Goal: Task Accomplishment & Management: Manage account settings

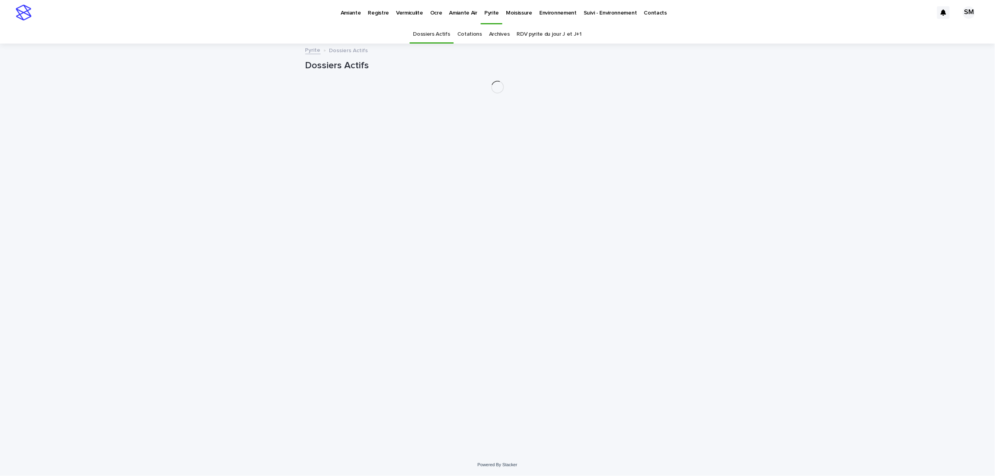
drag, startPoint x: 0, startPoint y: 0, endPoint x: 536, endPoint y: 9, distance: 536.1
click at [539, 9] on p "Environnement" at bounding box center [557, 8] width 37 height 16
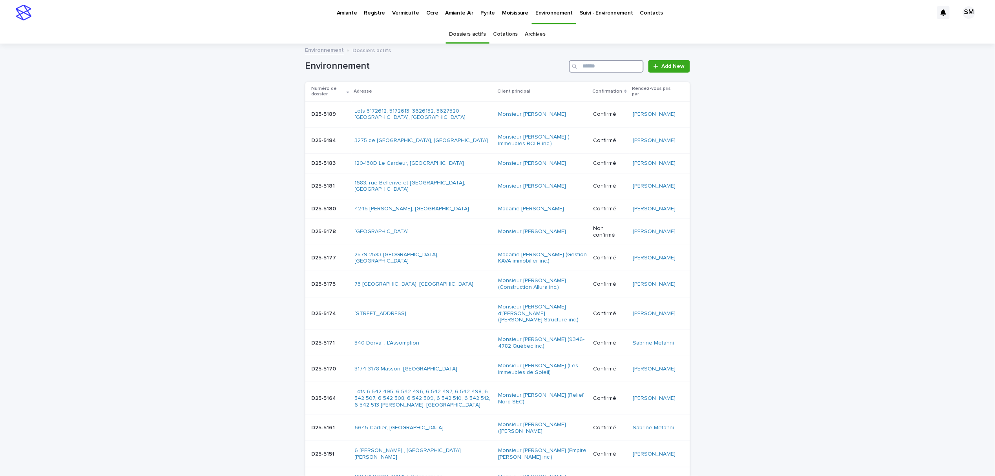
click at [589, 68] on input "Search" at bounding box center [606, 66] width 75 height 13
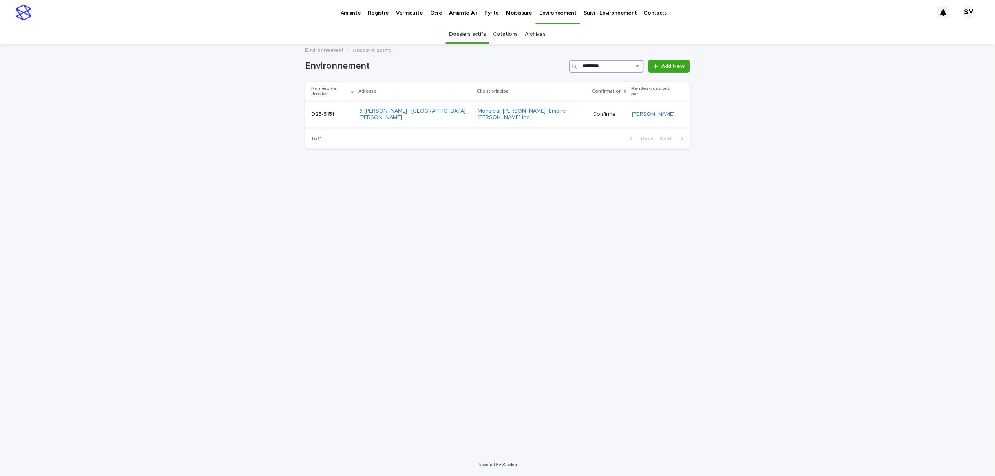
type input "********"
click at [321, 111] on div "D25-5151 D25-5151" at bounding box center [333, 114] width 42 height 13
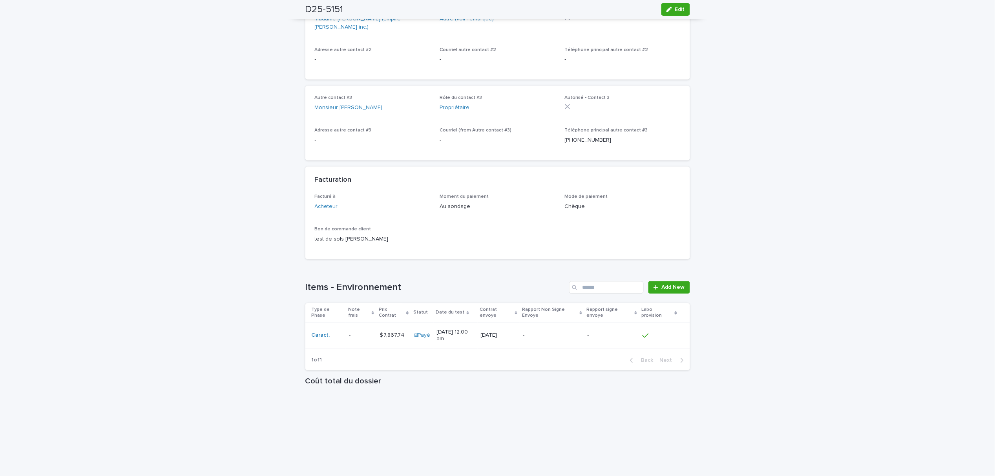
scroll to position [471, 0]
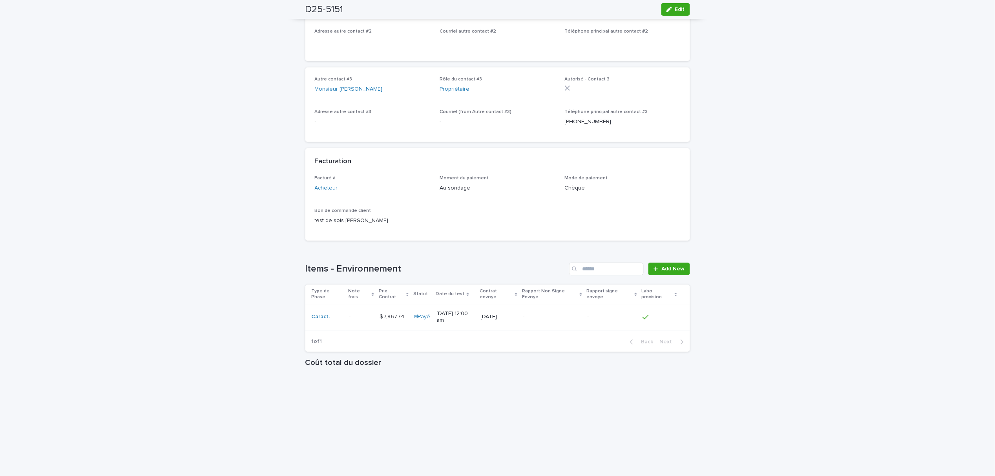
click at [349, 312] on p "-" at bounding box center [350, 316] width 3 height 8
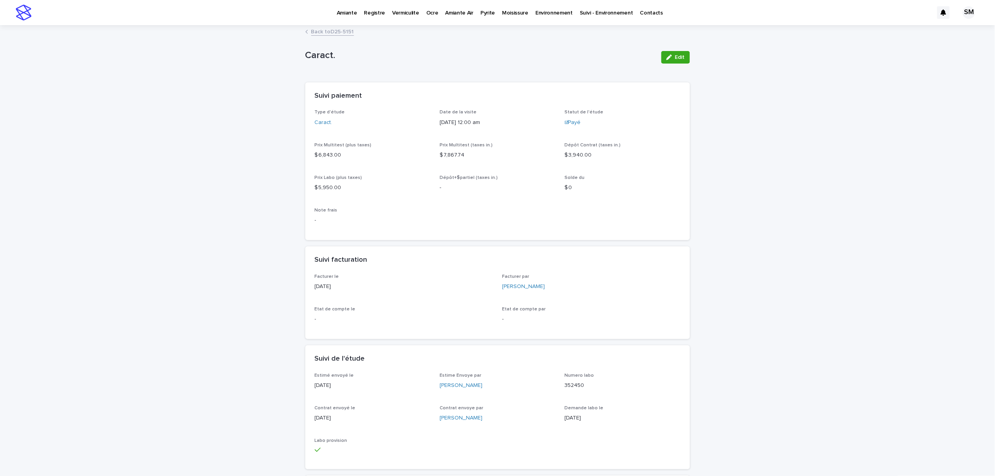
click at [329, 32] on link "Back to D25-5151" at bounding box center [332, 31] width 43 height 9
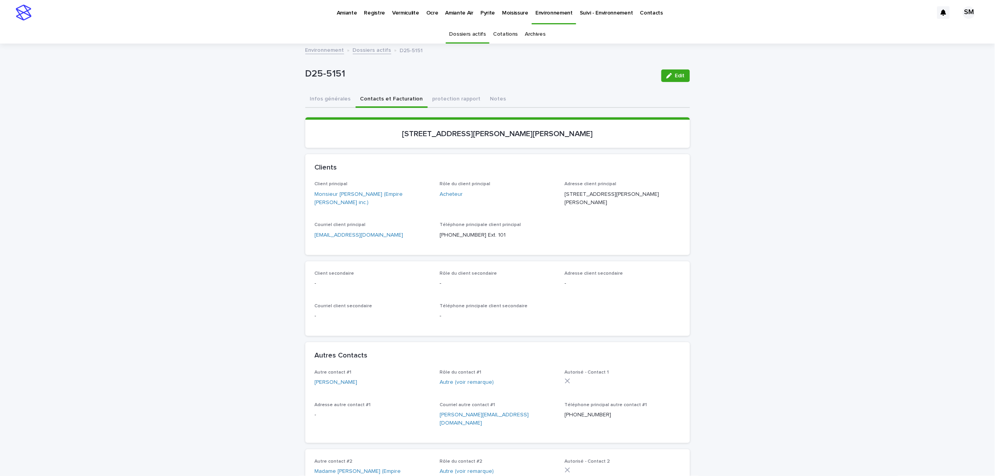
scroll to position [25, 0]
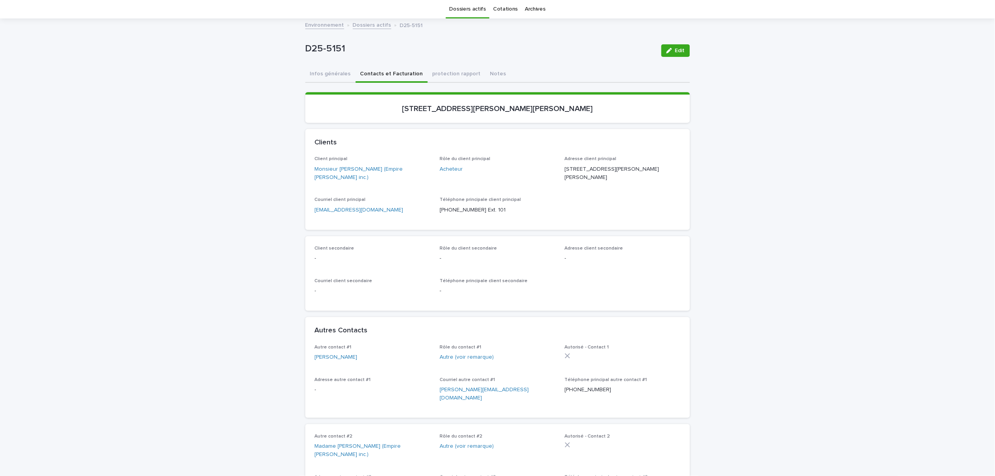
click at [478, 73] on div "D25-5151 Edit D25-5151 Edit Sorry, there was an error saving your record. Pleas…" at bounding box center [497, 476] width 385 height 915
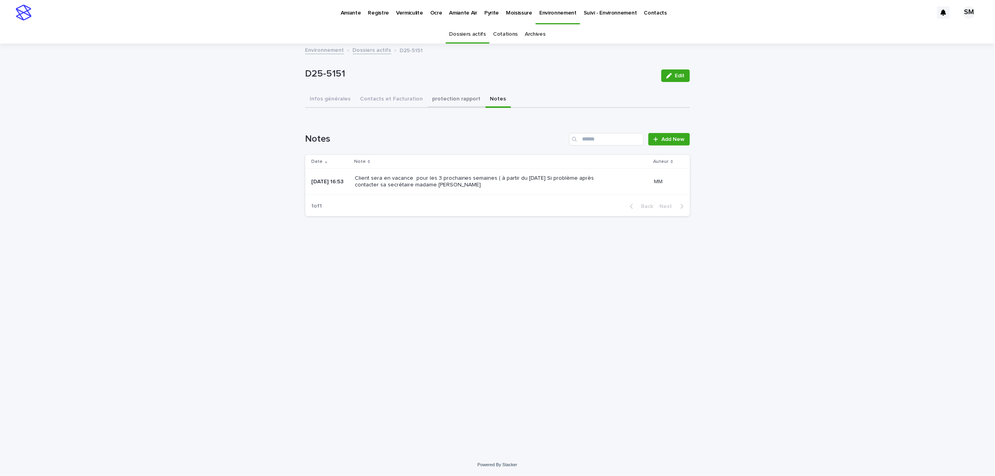
click at [432, 100] on button "protection rapport" at bounding box center [457, 99] width 58 height 16
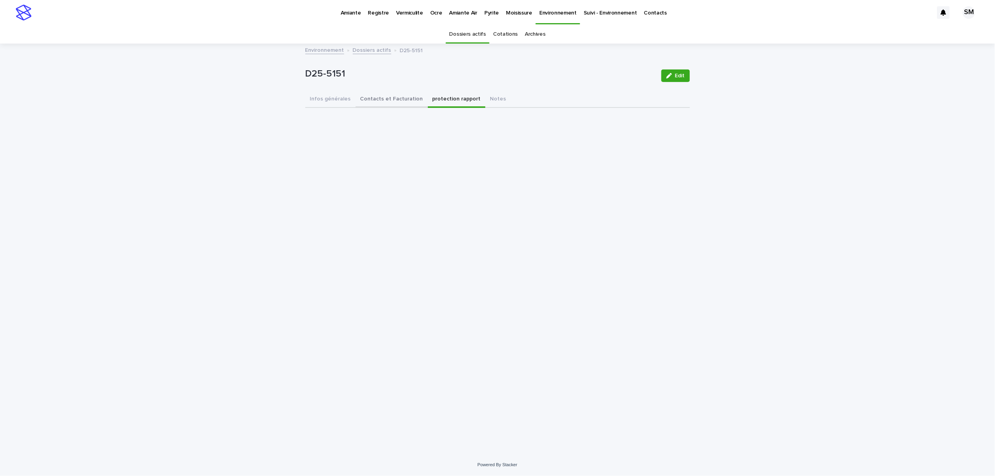
click at [389, 99] on button "Contacts et Facturation" at bounding box center [391, 99] width 72 height 16
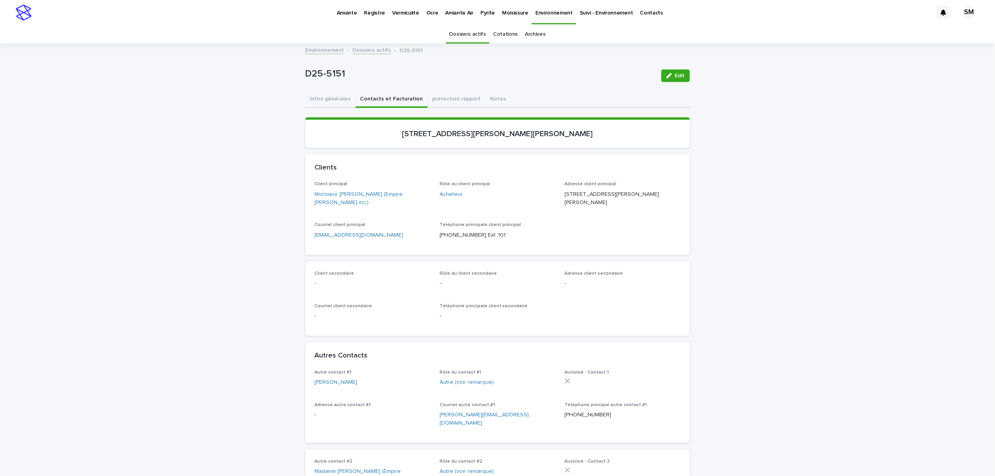
click at [555, 5] on p "Environnement" at bounding box center [553, 8] width 37 height 16
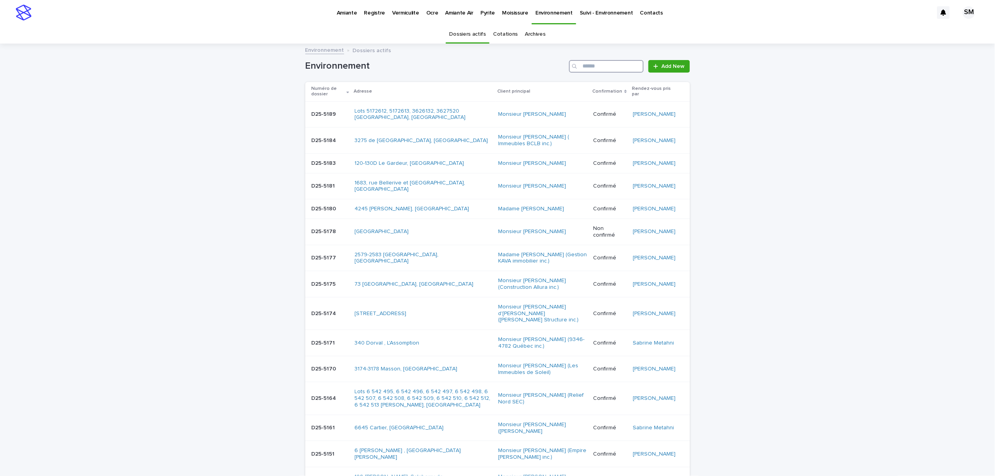
click at [607, 69] on input "Search" at bounding box center [606, 66] width 75 height 13
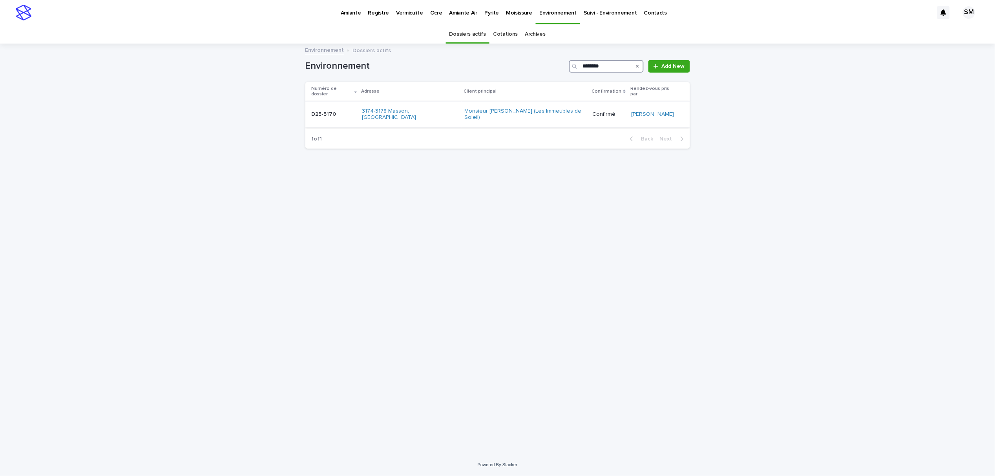
type input "********"
click at [325, 111] on div "D25-5170 D25-5170" at bounding box center [334, 114] width 44 height 13
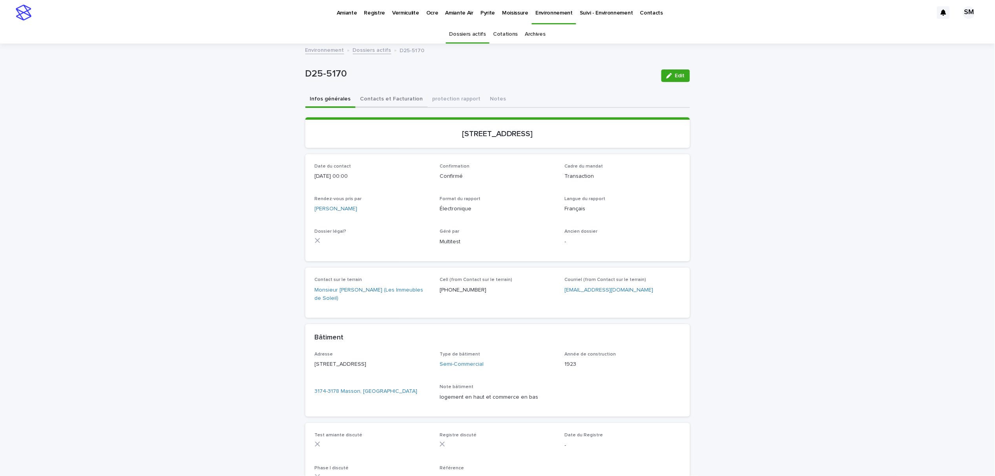
click at [381, 100] on button "Contacts et Facturation" at bounding box center [391, 99] width 72 height 16
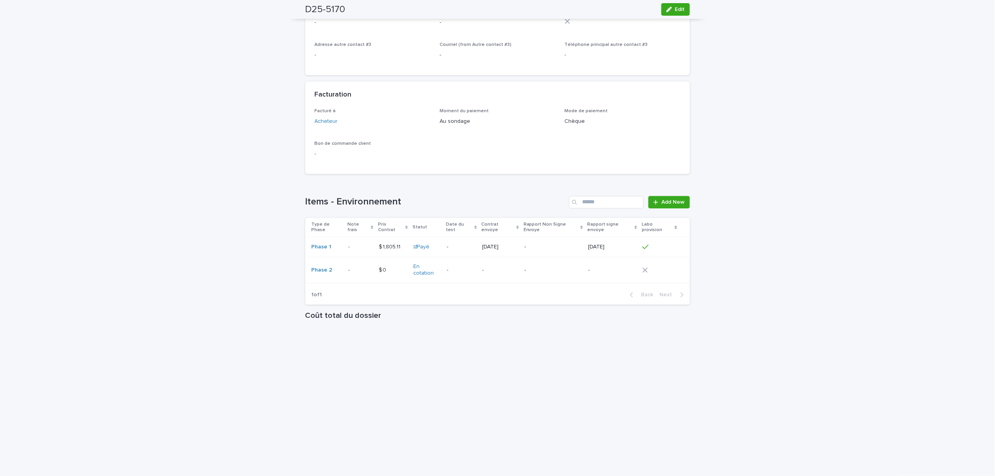
scroll to position [523, 0]
click at [350, 266] on p at bounding box center [360, 269] width 24 height 7
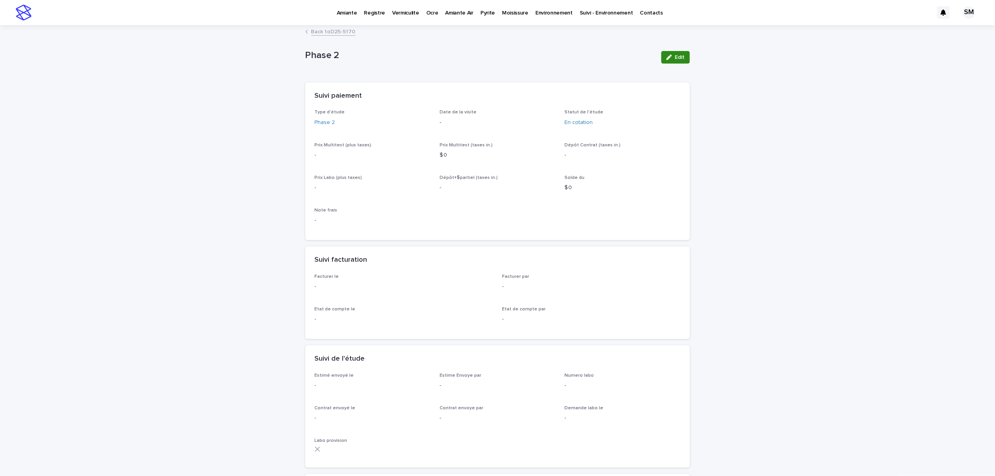
click at [662, 58] on button "Edit" at bounding box center [675, 57] width 29 height 13
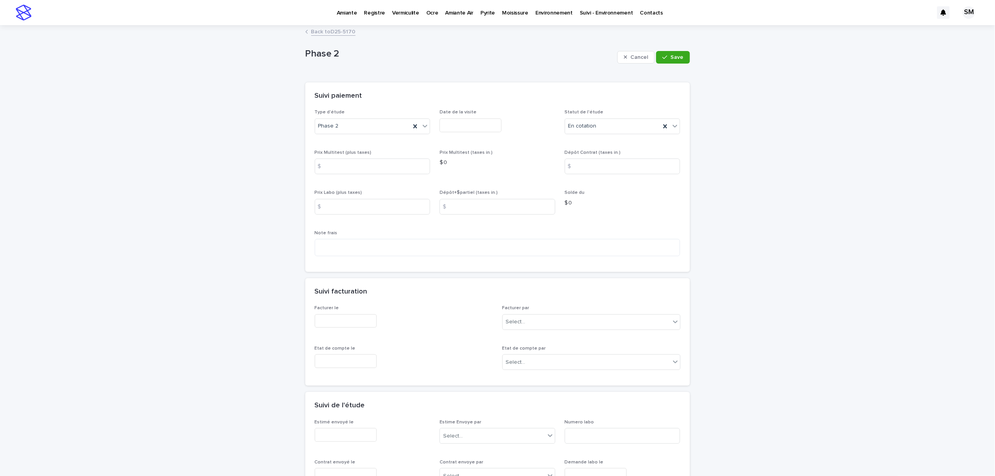
click at [320, 208] on div "$" at bounding box center [323, 207] width 16 height 16
click at [331, 208] on input at bounding box center [373, 207] width 116 height 16
type input "****"
click at [334, 168] on input at bounding box center [373, 167] width 116 height 16
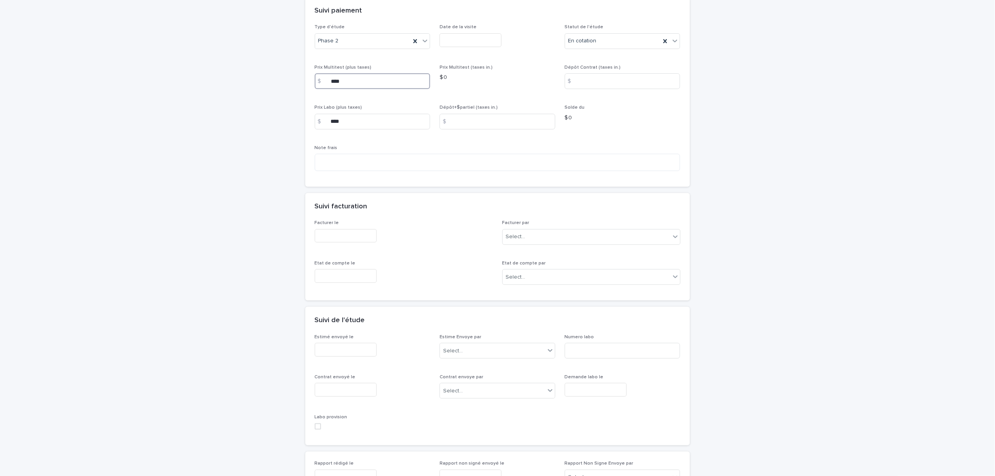
scroll to position [104, 0]
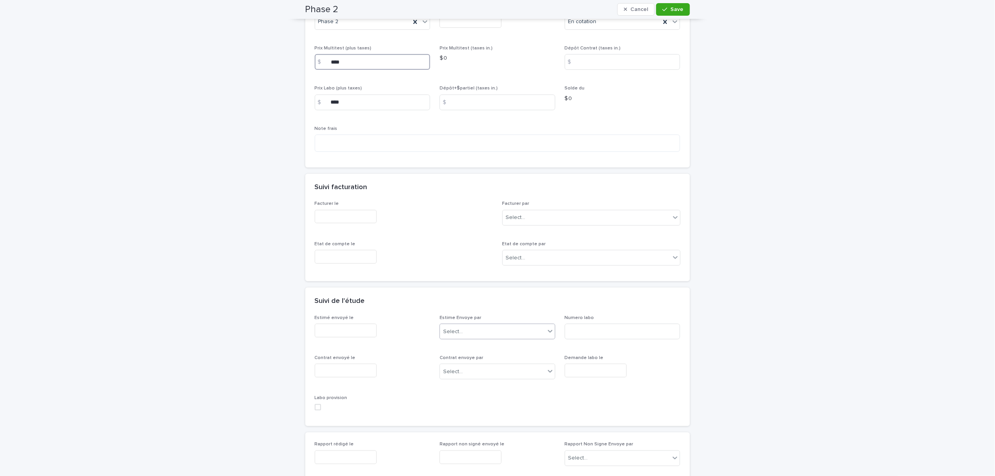
type input "****"
click at [492, 339] on div "Select..." at bounding box center [497, 332] width 116 height 16
click at [324, 339] on div "Estimé envoyé le" at bounding box center [373, 329] width 116 height 29
click at [327, 332] on input "text" at bounding box center [346, 331] width 62 height 14
click at [341, 254] on div "11" at bounding box center [337, 254] width 11 height 11
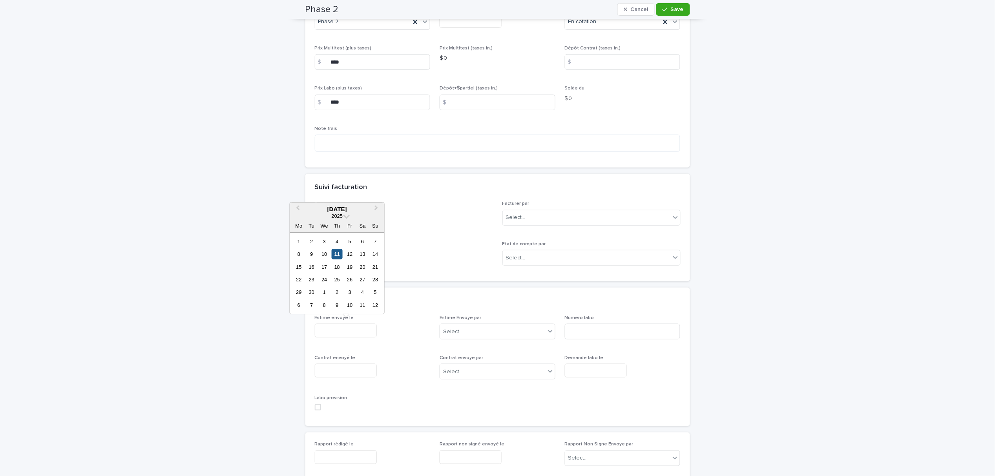
type input "**********"
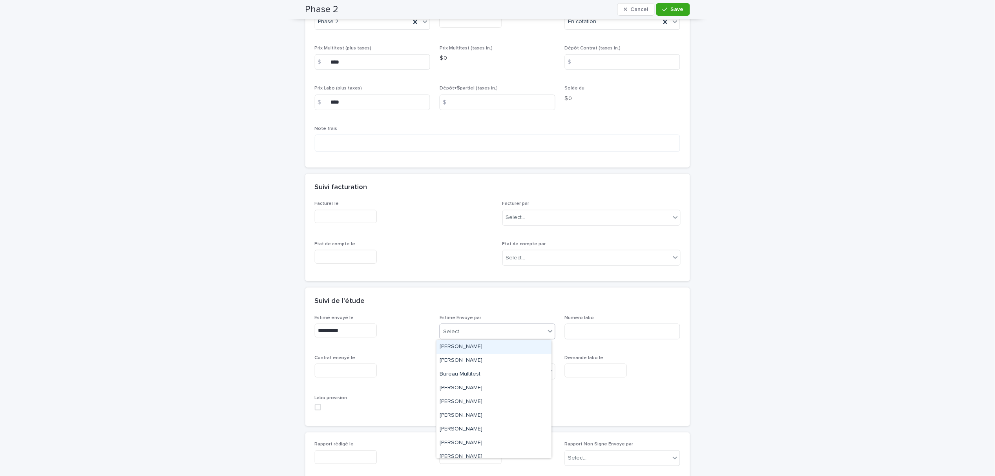
click at [463, 330] on div "Select..." at bounding box center [492, 331] width 105 height 13
type input "**"
click at [465, 360] on div "Sabrine Metahni" at bounding box center [493, 361] width 115 height 14
click at [672, 8] on span "Save" at bounding box center [677, 9] width 13 height 5
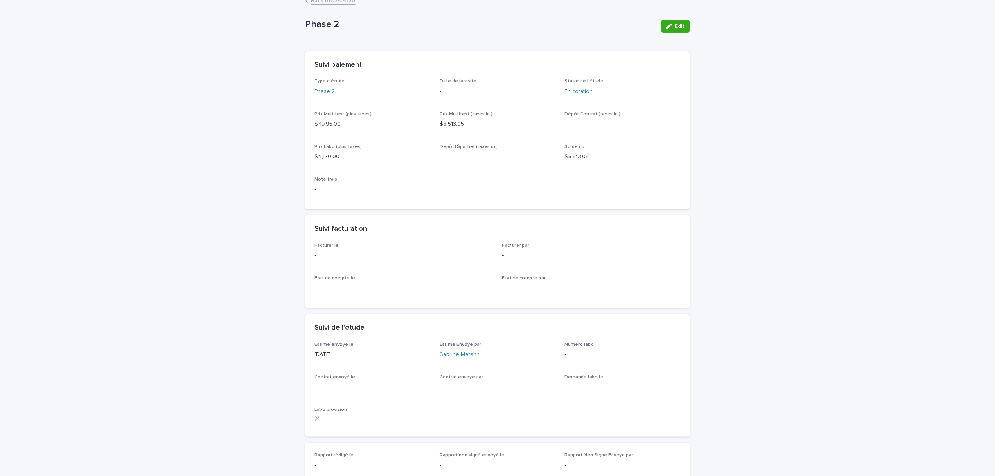
scroll to position [13, 0]
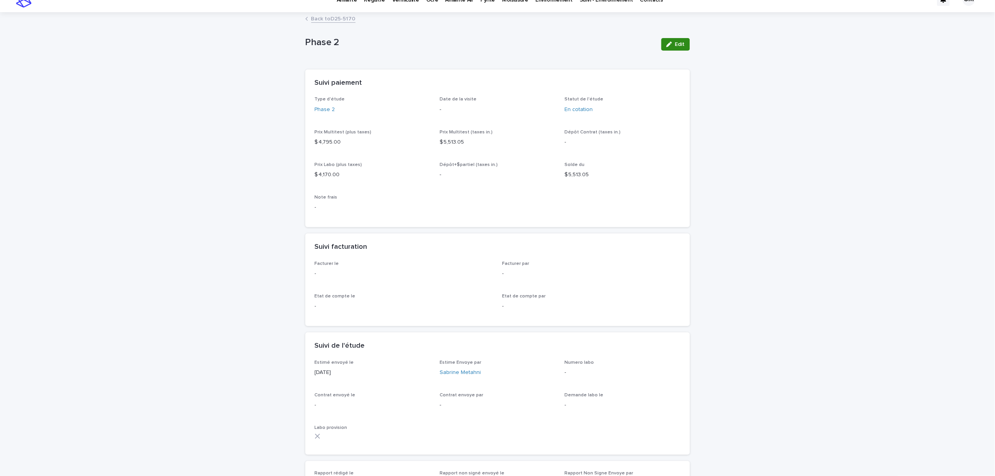
click at [679, 40] on button "Edit" at bounding box center [675, 44] width 29 height 13
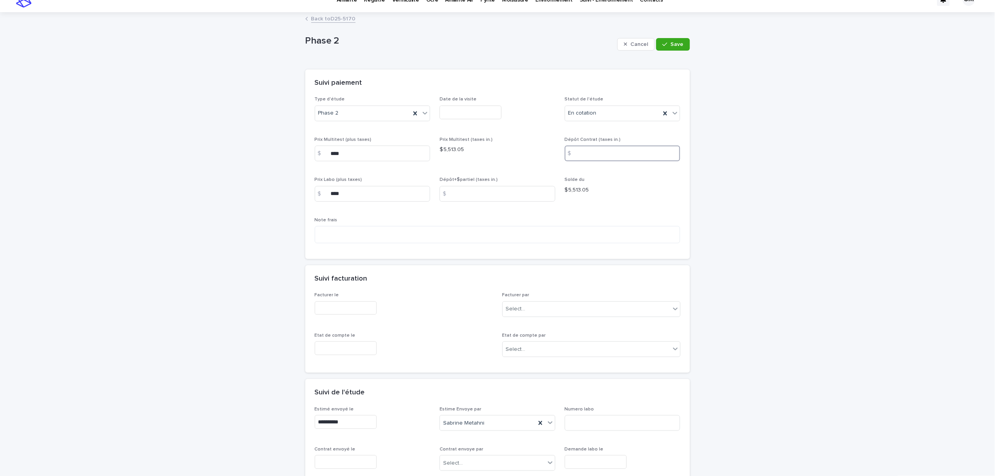
click at [593, 150] on input at bounding box center [623, 154] width 116 height 16
type input "****"
click at [662, 42] on icon "button" at bounding box center [664, 44] width 5 height 5
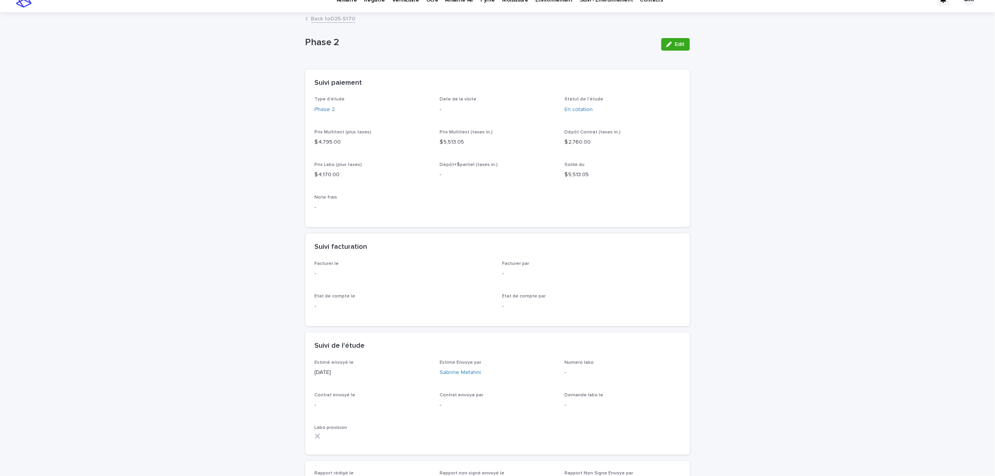
click at [321, 17] on link "Back to D25-5170" at bounding box center [333, 18] width 44 height 9
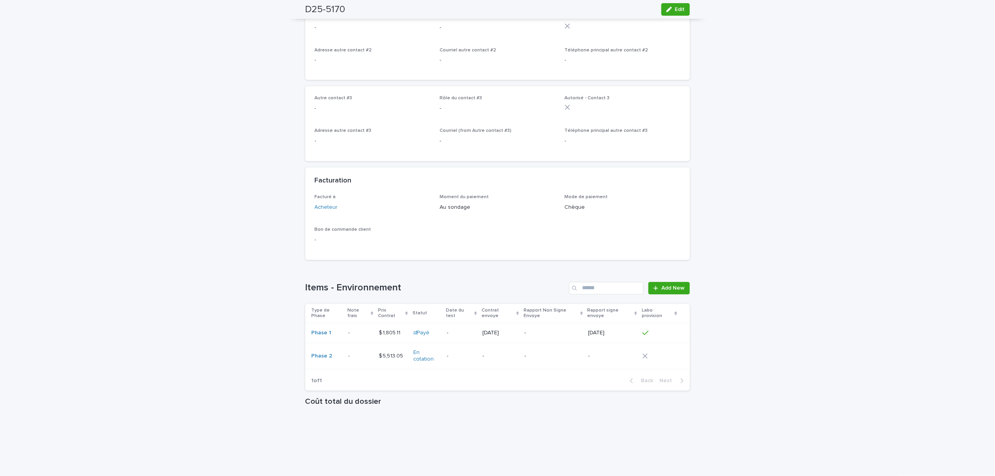
scroll to position [536, 0]
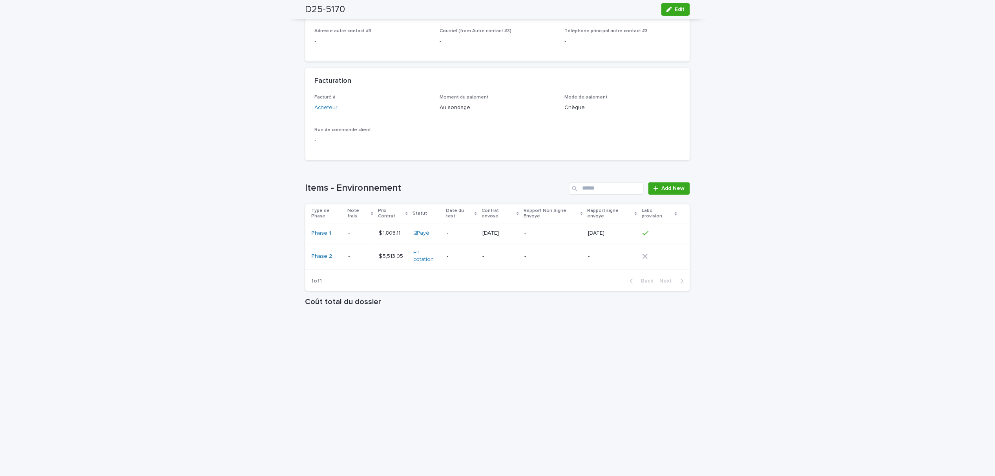
click at [353, 253] on p at bounding box center [360, 256] width 24 height 7
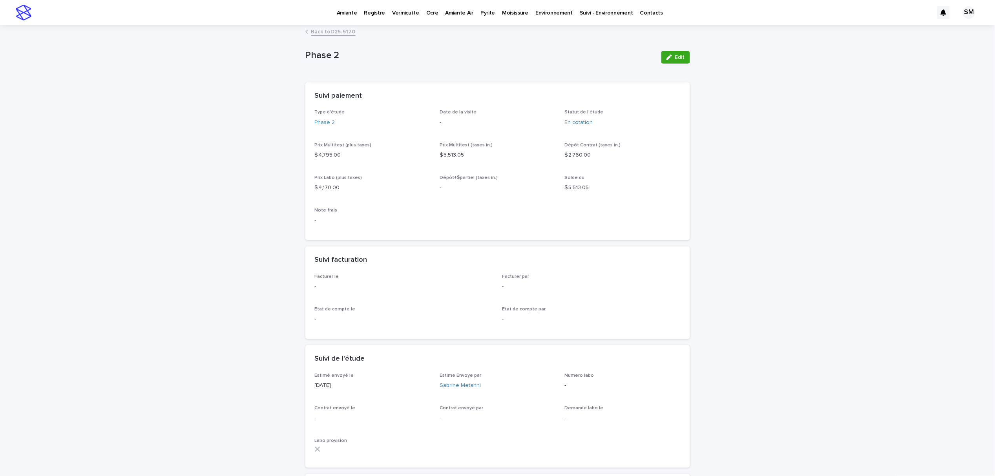
click at [337, 30] on link "Back to D25-5170" at bounding box center [333, 31] width 44 height 9
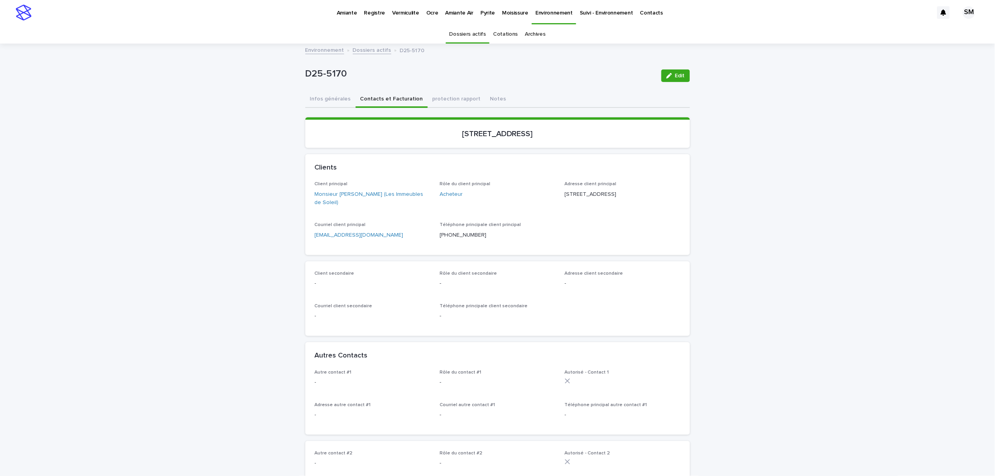
scroll to position [25, 0]
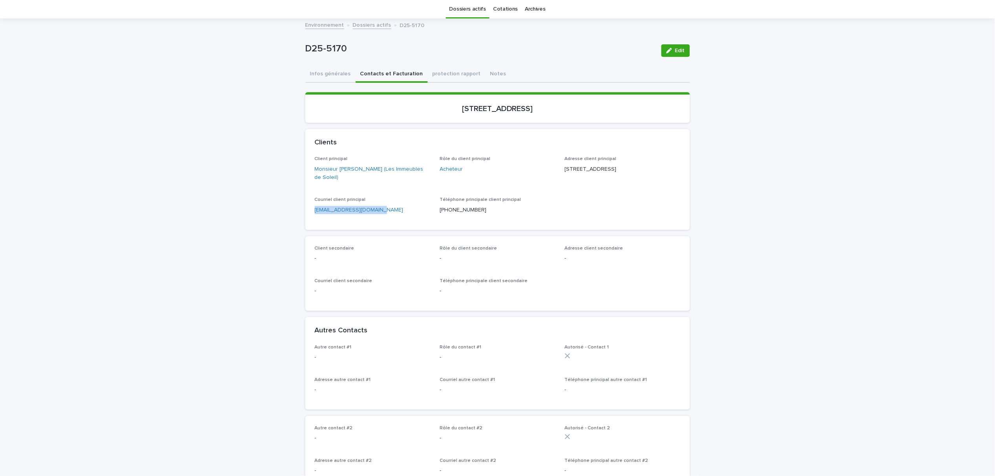
drag, startPoint x: 397, startPoint y: 210, endPoint x: 300, endPoint y: 215, distance: 97.4
copy link "[EMAIL_ADDRESS][DOMAIN_NAME]"
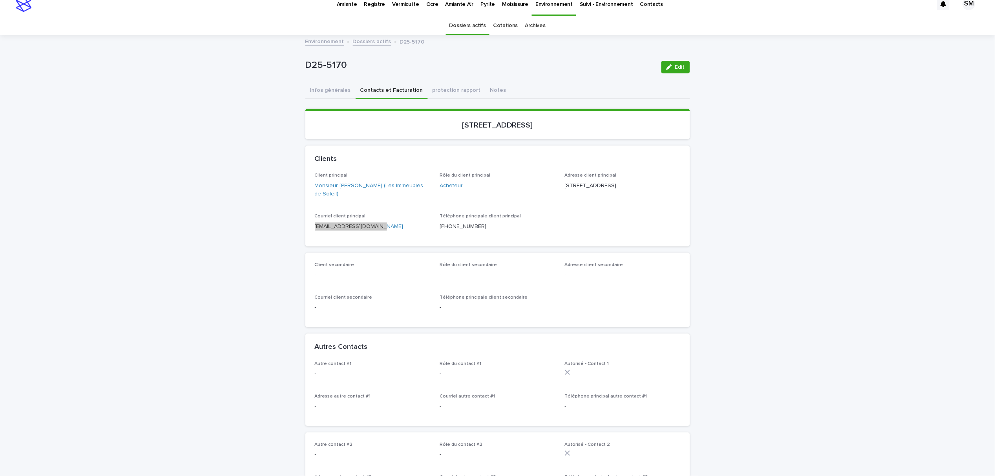
scroll to position [0, 0]
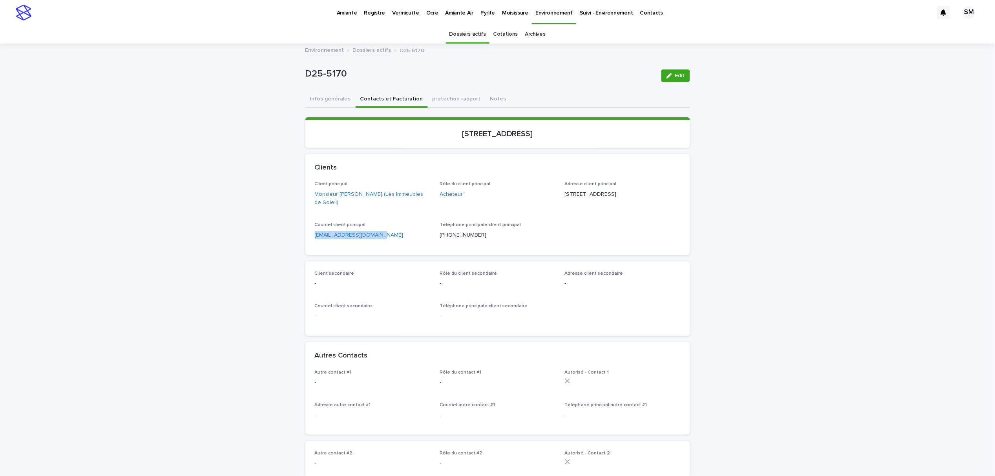
click at [538, 16] on link "Environnement" at bounding box center [554, 11] width 44 height 23
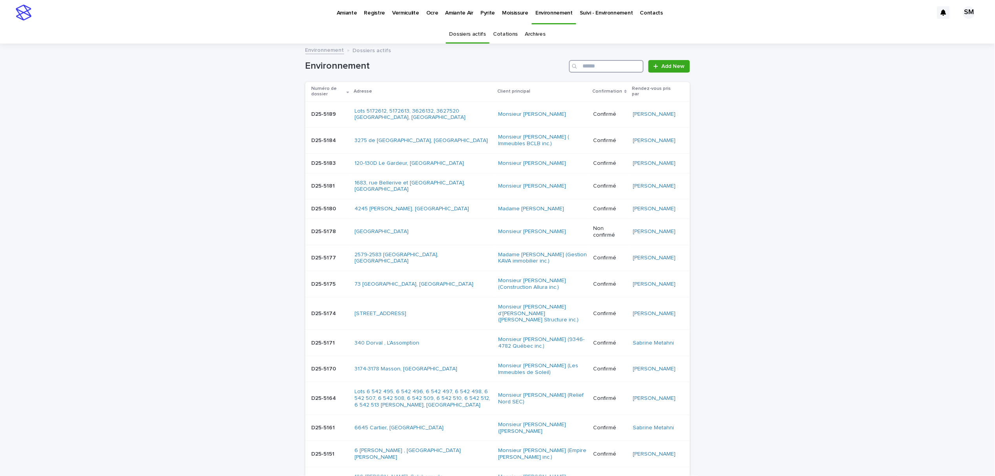
click at [584, 64] on input "Search" at bounding box center [606, 66] width 75 height 13
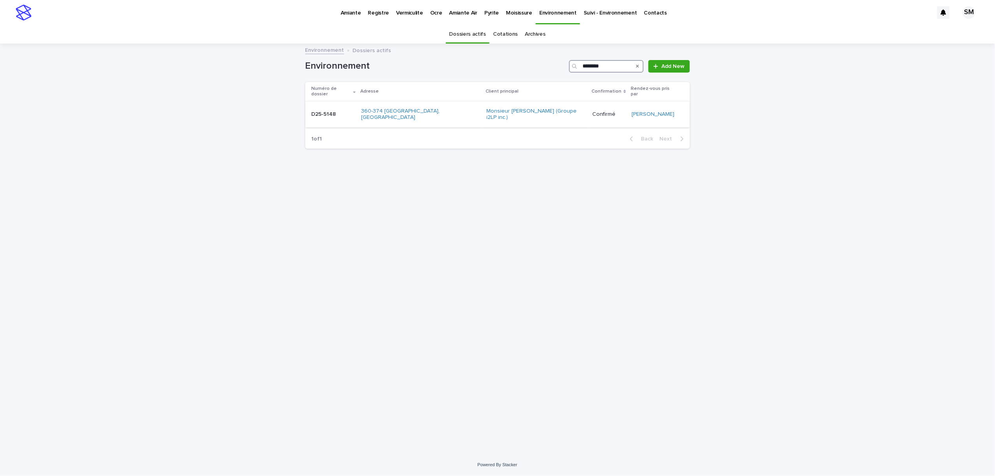
type input "********"
click at [316, 111] on div "D25-5148 D25-5148" at bounding box center [334, 114] width 44 height 13
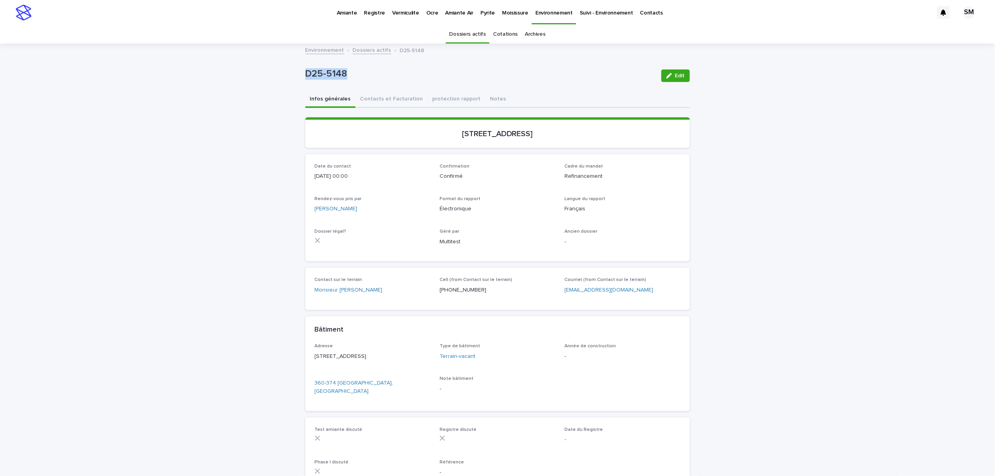
drag, startPoint x: 330, startPoint y: 80, endPoint x: 301, endPoint y: 74, distance: 29.6
click at [278, 80] on div "Loading... Saving… Loading... Saving… D25-5148 Edit D25-5148 Edit Sorry, there …" at bounding box center [497, 291] width 995 height 494
copy p "D25-5148"
drag, startPoint x: 580, startPoint y: 131, endPoint x: 412, endPoint y: 129, distance: 168.3
click at [412, 129] on p "[STREET_ADDRESS]" at bounding box center [498, 133] width 366 height 9
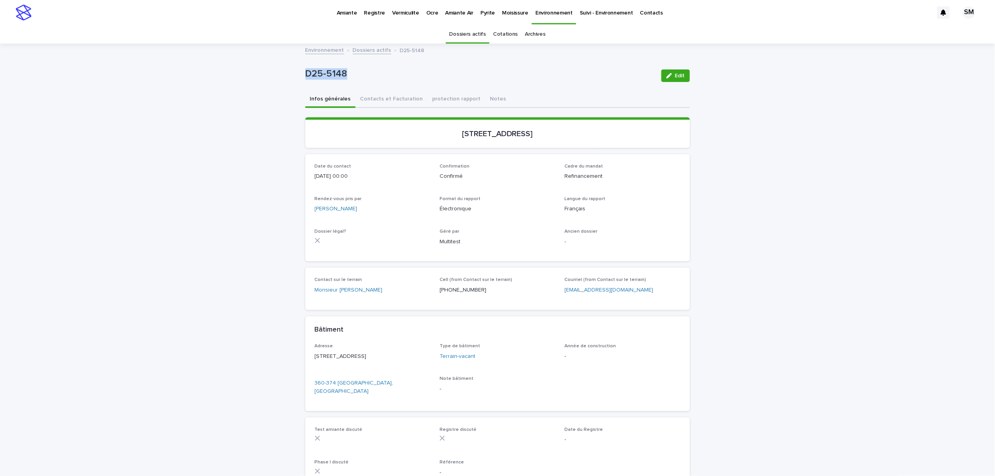
copy p "[STREET_ADDRESS]"
click at [377, 98] on button "Contacts et Facturation" at bounding box center [391, 99] width 72 height 16
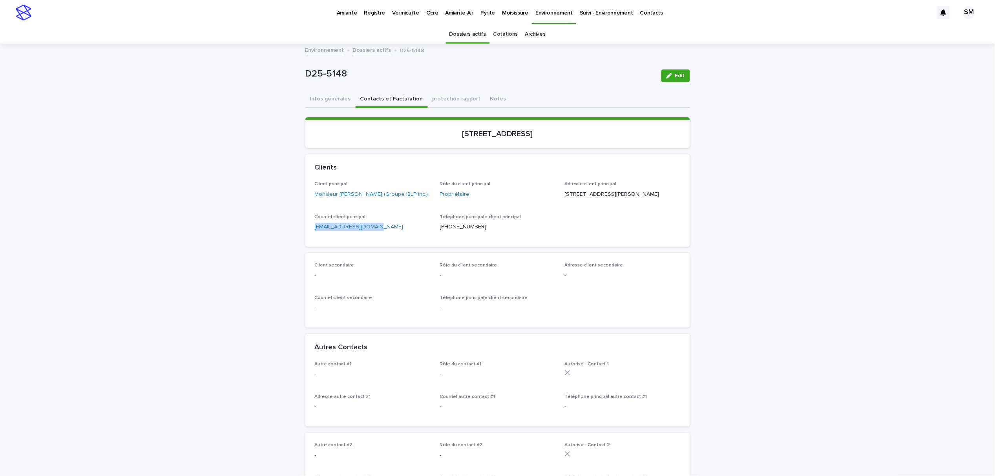
drag, startPoint x: 391, startPoint y: 233, endPoint x: 331, endPoint y: 241, distance: 60.5
copy link "[EMAIL_ADDRESS][DOMAIN_NAME]"
drag, startPoint x: 484, startPoint y: 101, endPoint x: 486, endPoint y: 105, distance: 4.0
click at [485, 101] on button "Notes" at bounding box center [498, 99] width 26 height 16
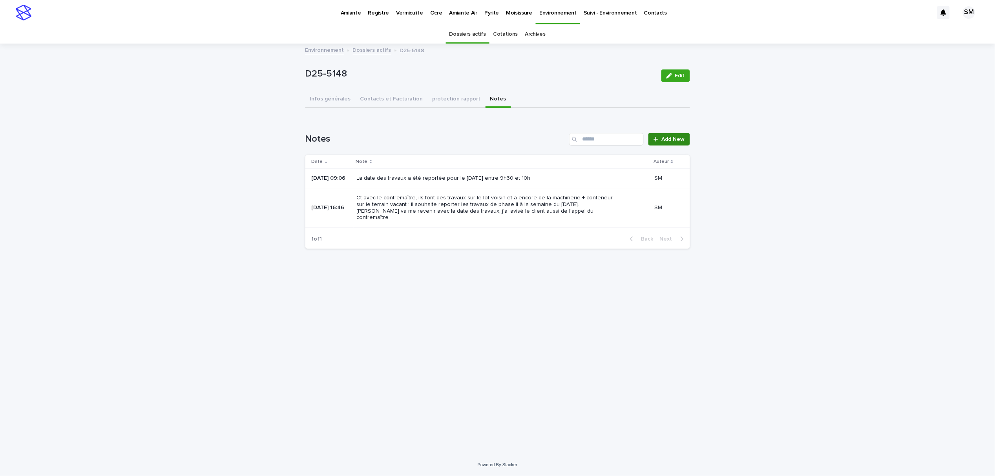
click at [668, 137] on span "Add New" at bounding box center [673, 139] width 23 height 5
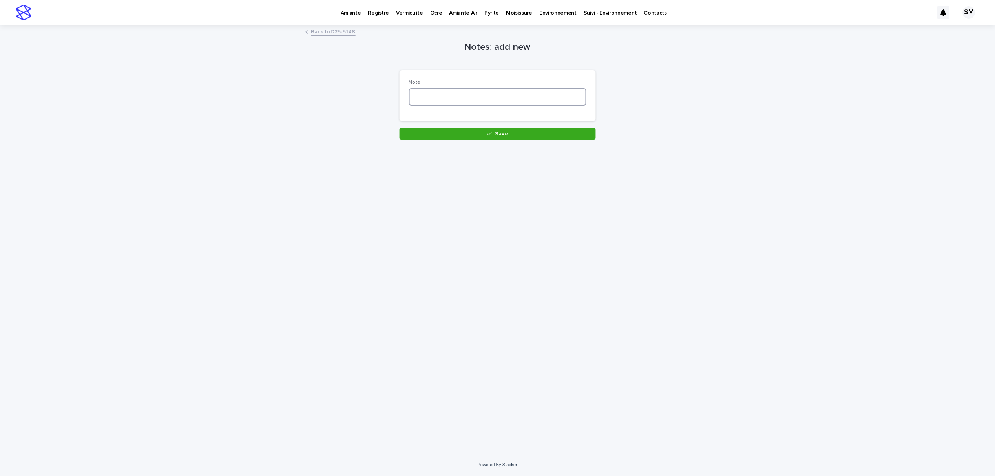
click at [457, 103] on textarea at bounding box center [497, 96] width 177 height 17
click at [467, 97] on textarea "*********" at bounding box center [497, 96] width 177 height 17
click at [485, 98] on textarea "**********" at bounding box center [497, 96] width 177 height 17
type textarea "**********"
click at [507, 133] on span "Save" at bounding box center [501, 133] width 13 height 5
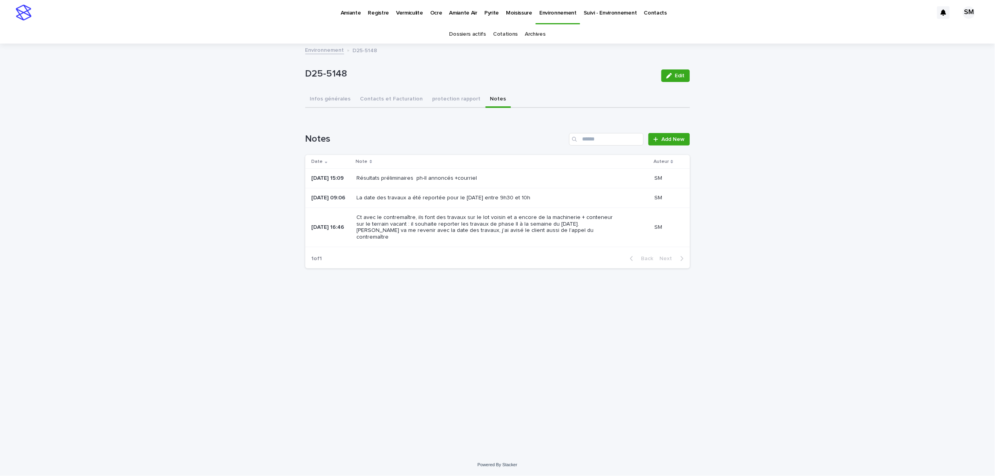
click at [553, 9] on p "Environnement" at bounding box center [557, 8] width 37 height 16
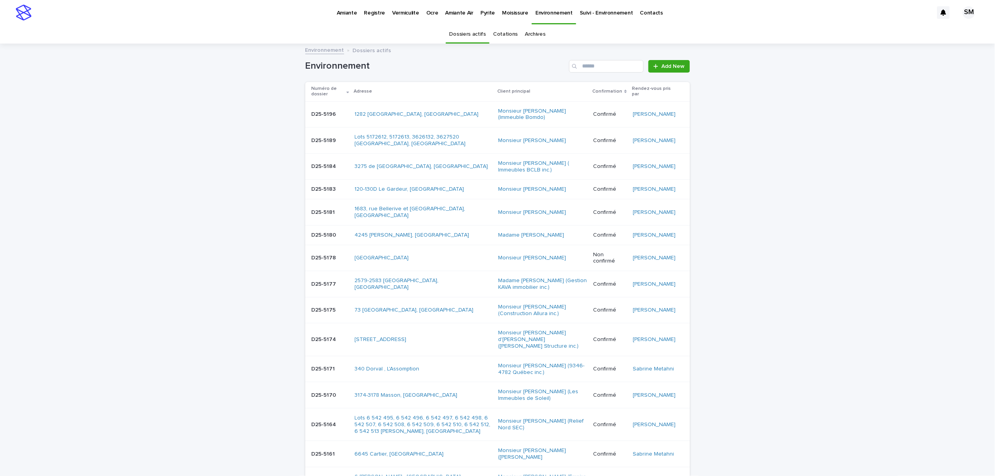
click at [497, 31] on link "Cotations" at bounding box center [505, 34] width 25 height 18
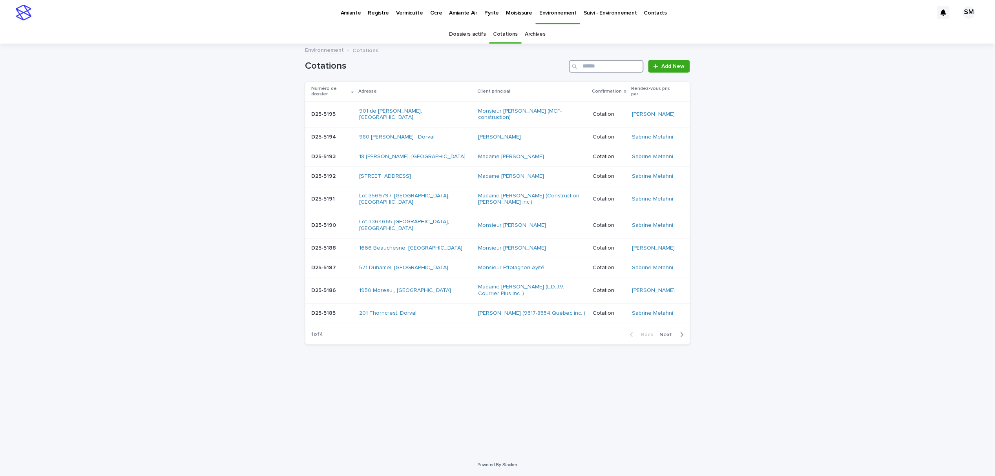
click at [596, 67] on input "Search" at bounding box center [606, 66] width 75 height 13
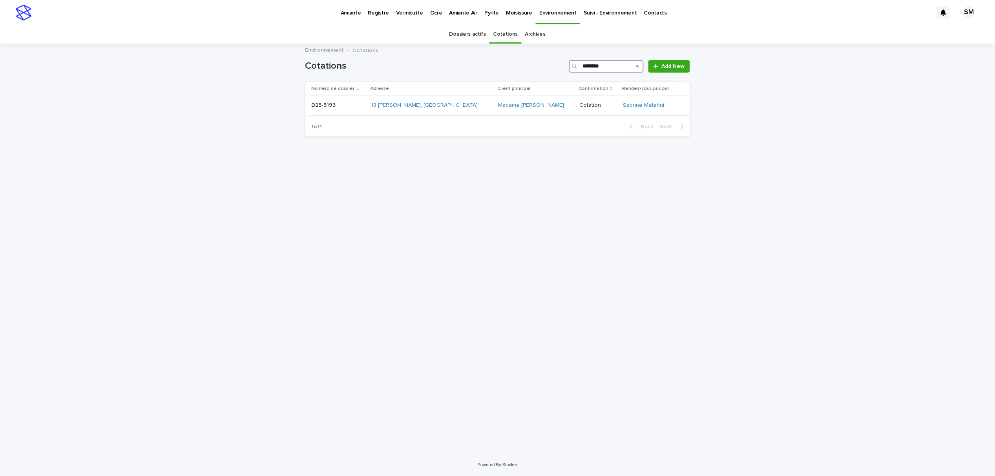
type input "********"
click at [321, 111] on div "D25-5193 D25-5193" at bounding box center [339, 105] width 54 height 13
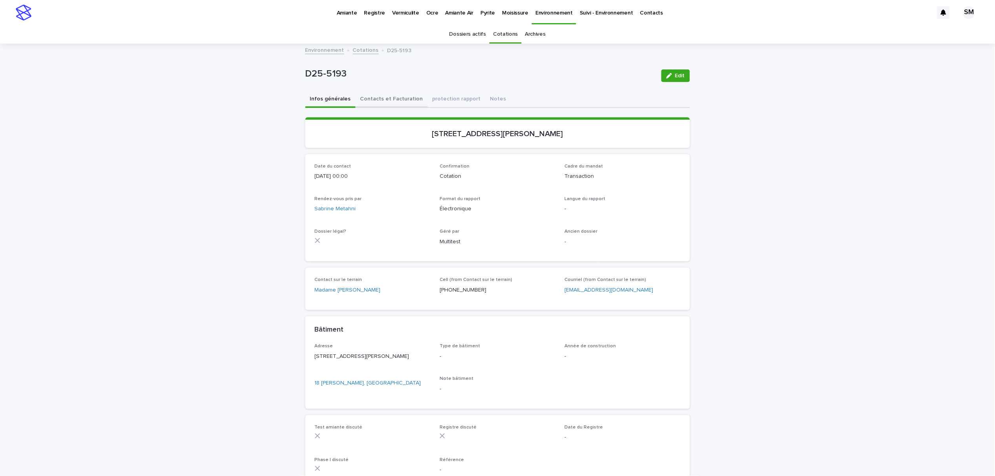
click at [377, 96] on button "Contacts et Facturation" at bounding box center [391, 99] width 72 height 16
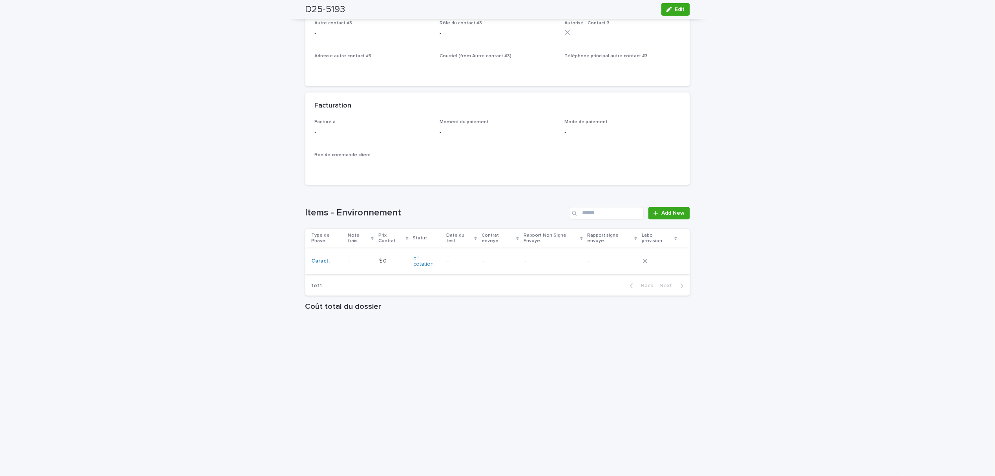
scroll to position [507, 0]
click at [345, 236] on th "Note frais" at bounding box center [360, 233] width 30 height 19
click at [345, 243] on td "- -" at bounding box center [360, 256] width 30 height 26
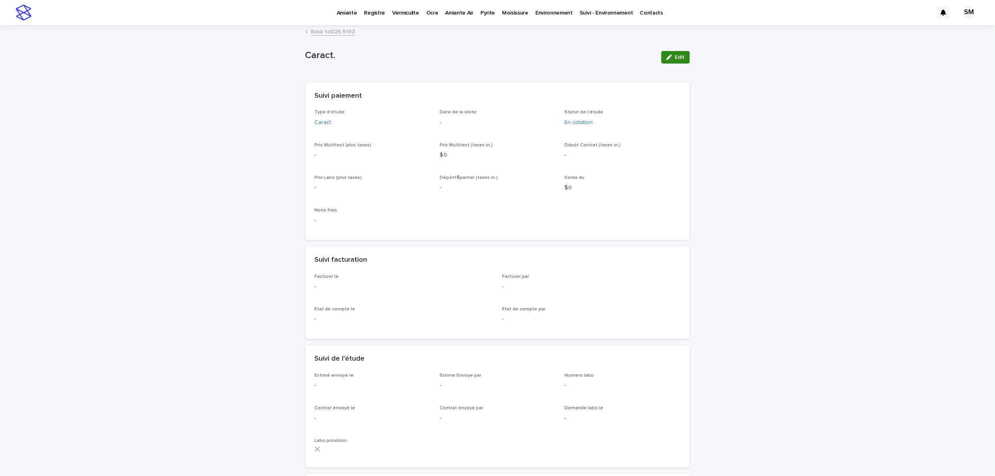
click at [666, 57] on icon "button" at bounding box center [668, 57] width 5 height 5
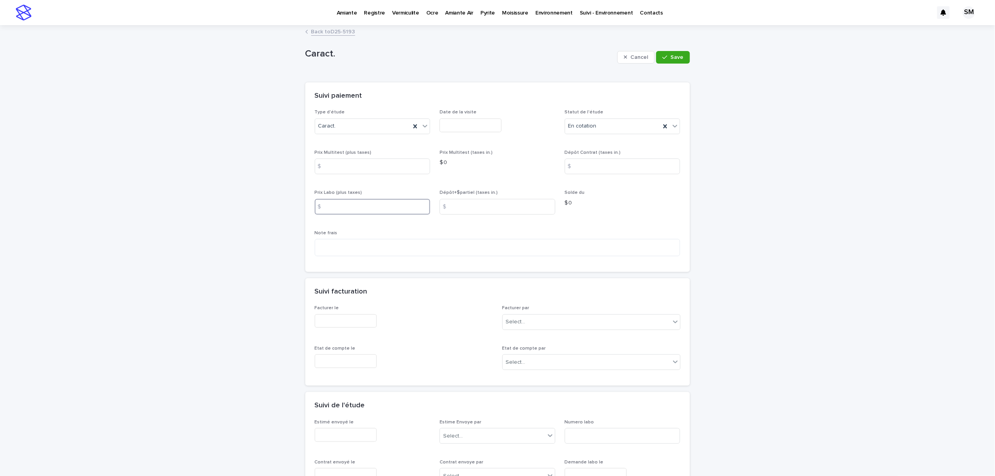
click at [348, 207] on input at bounding box center [373, 207] width 116 height 16
type input "****"
click at [352, 168] on input at bounding box center [373, 167] width 116 height 16
type input "****"
click at [666, 59] on div "button" at bounding box center [666, 57] width 8 height 5
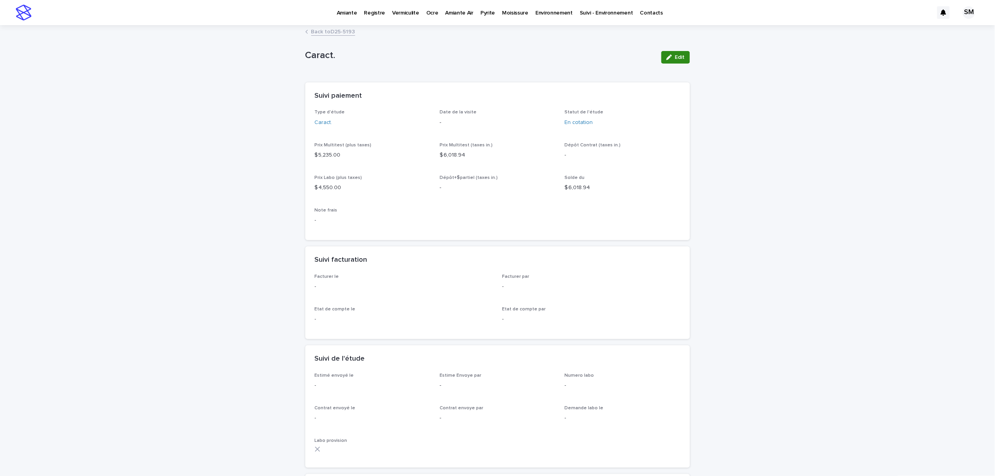
click at [676, 56] on span "Edit" at bounding box center [680, 57] width 10 height 5
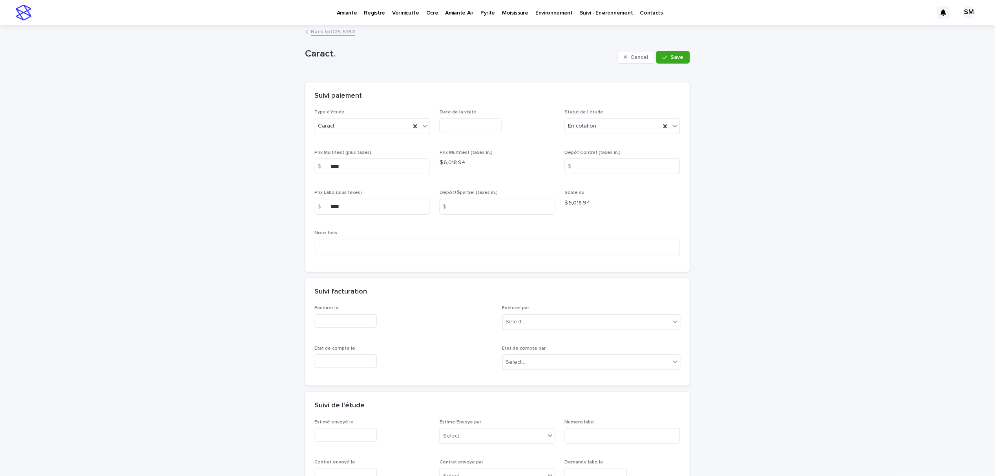
click at [593, 158] on div "Dépôt Contrat (taxes in.) $" at bounding box center [623, 165] width 116 height 31
click at [594, 164] on input at bounding box center [623, 167] width 116 height 16
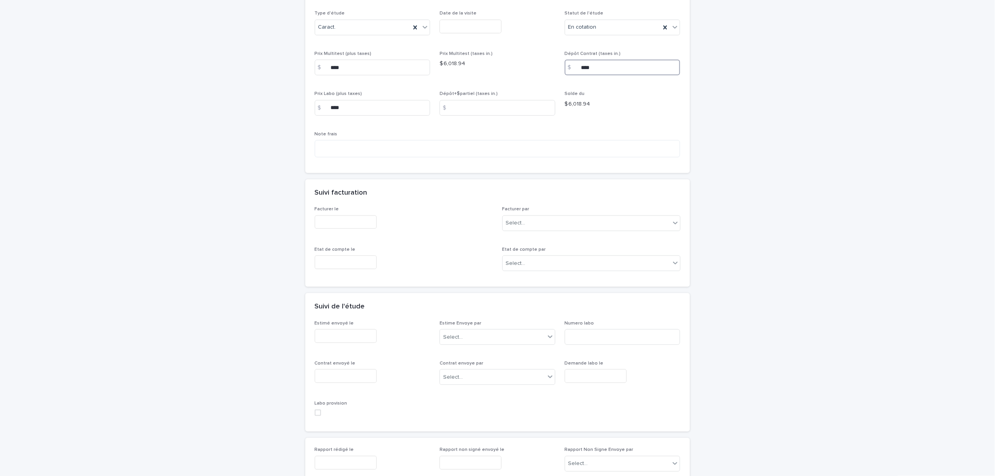
scroll to position [104, 0]
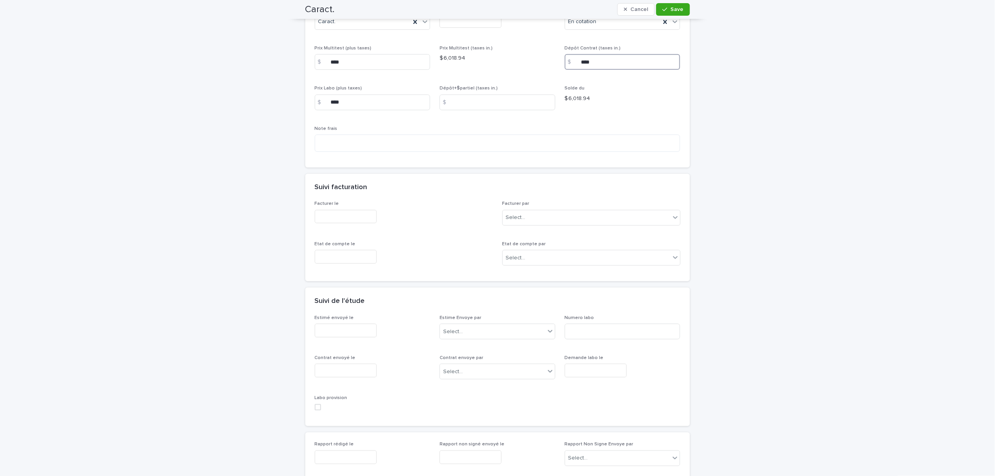
type input "****"
click at [350, 334] on input "text" at bounding box center [346, 331] width 62 height 14
click at [337, 252] on div "11" at bounding box center [337, 254] width 11 height 11
type input "**********"
click at [452, 328] on div "Select..." at bounding box center [453, 332] width 20 height 8
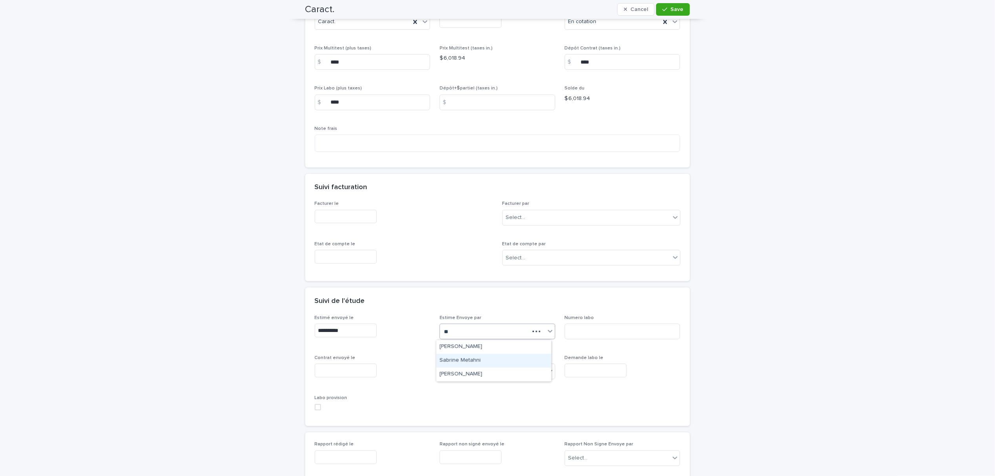
type input "**"
click at [465, 330] on div "Select..." at bounding box center [492, 331] width 105 height 13
type input "**"
click at [471, 363] on div "Sabrine Metahni" at bounding box center [493, 361] width 115 height 14
click at [662, 12] on button "Save" at bounding box center [672, 9] width 33 height 13
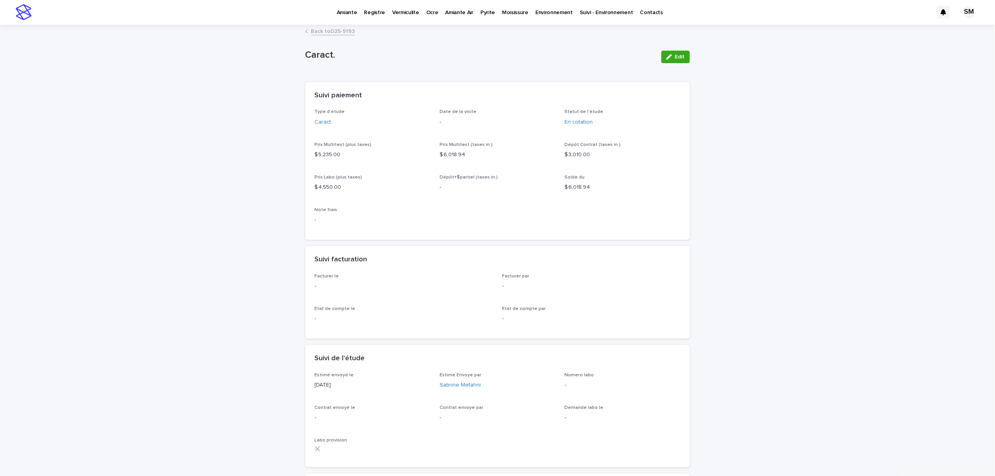
scroll to position [0, 0]
click at [330, 31] on link "Back to D25-5193" at bounding box center [333, 31] width 44 height 9
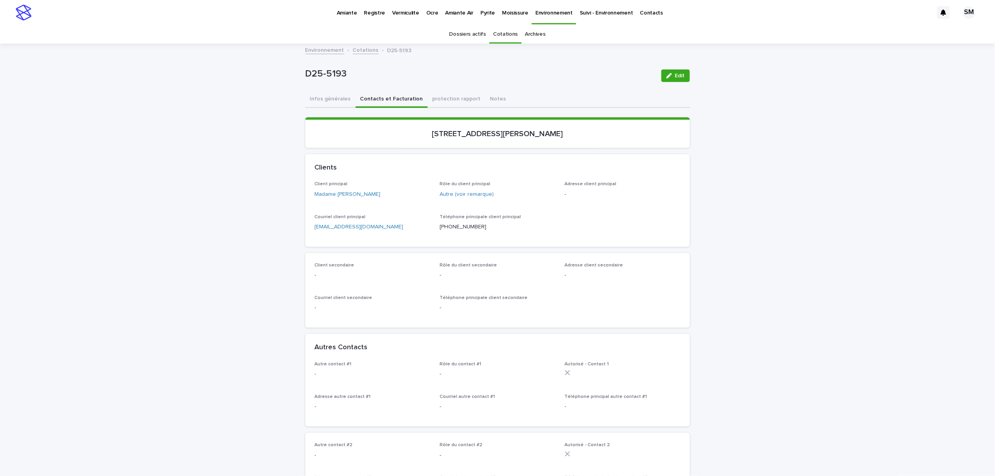
scroll to position [25, 0]
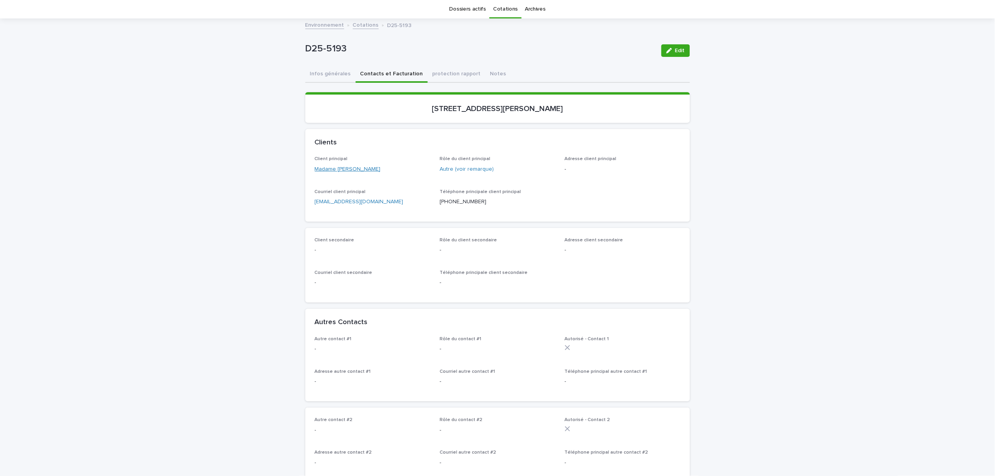
drag, startPoint x: 371, startPoint y: 168, endPoint x: 334, endPoint y: 169, distance: 36.9
click at [334, 169] on div "Madame [PERSON_NAME]" at bounding box center [373, 169] width 116 height 8
copy link "[PERSON_NAME]"
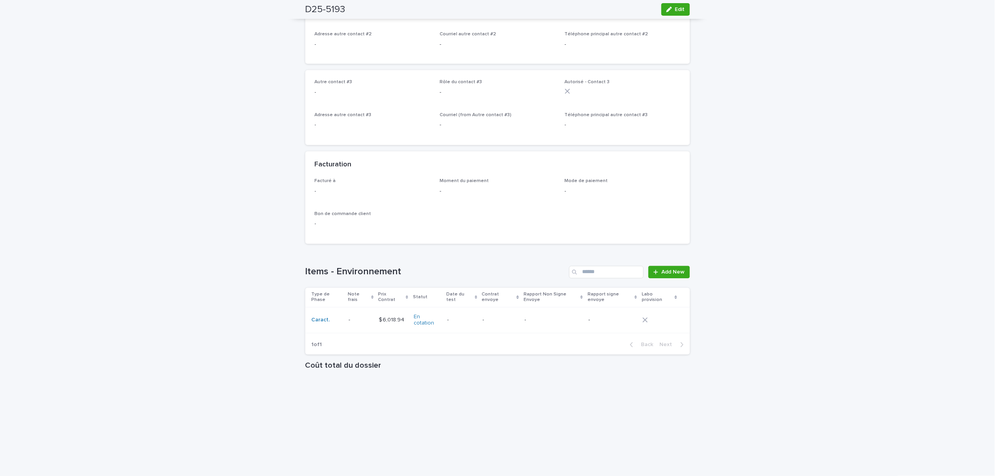
scroll to position [444, 0]
click at [361, 317] on p at bounding box center [360, 320] width 24 height 7
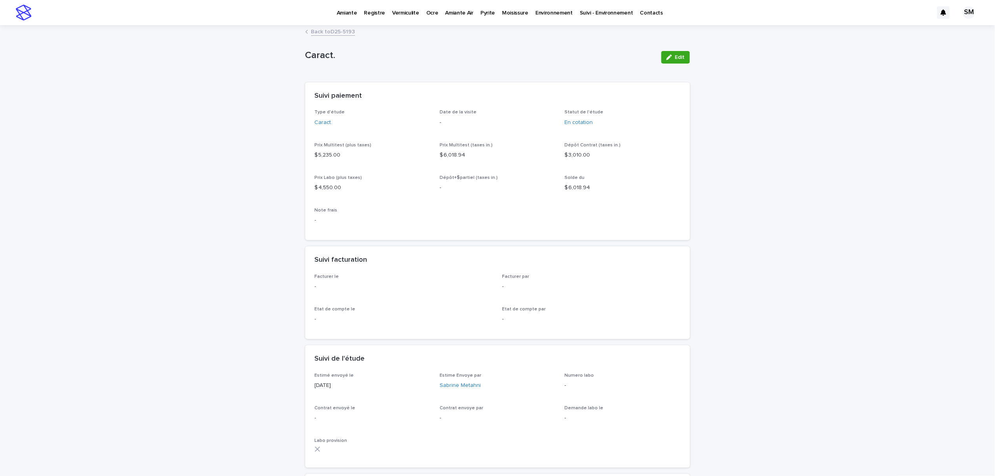
click at [331, 31] on link "Back to D25-5193" at bounding box center [333, 31] width 44 height 9
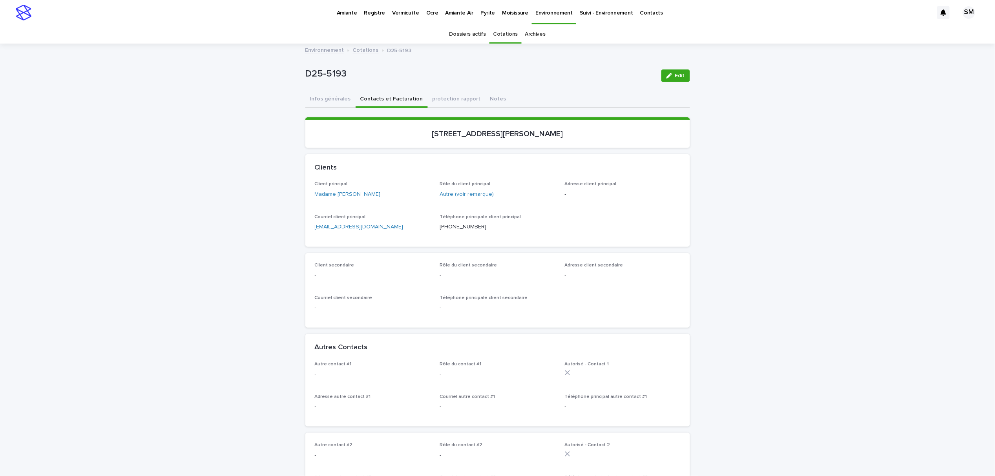
scroll to position [25, 0]
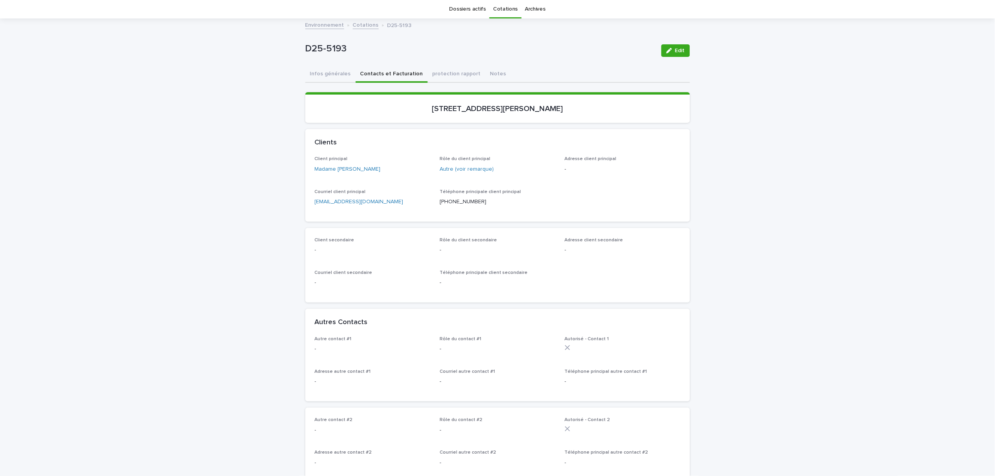
drag, startPoint x: 407, startPoint y: 201, endPoint x: 296, endPoint y: 208, distance: 110.9
click at [296, 208] on div "Loading... Saving… Loading... Saving… D25-5193 Edit D25-5193 Edit Sorry, there …" at bounding box center [497, 484] width 995 height 930
copy link "[EMAIL_ADDRESS][DOMAIN_NAME]"
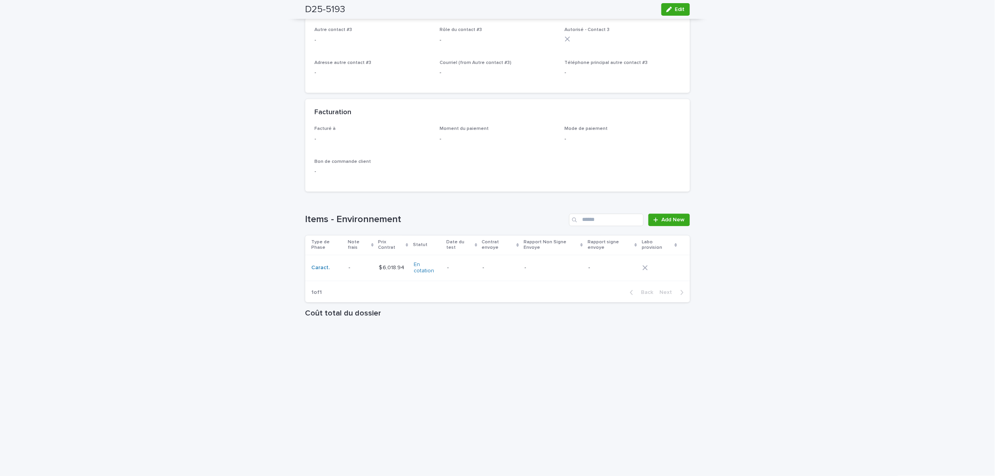
scroll to position [496, 0]
click at [337, 264] on div "Caract." at bounding box center [327, 267] width 31 height 7
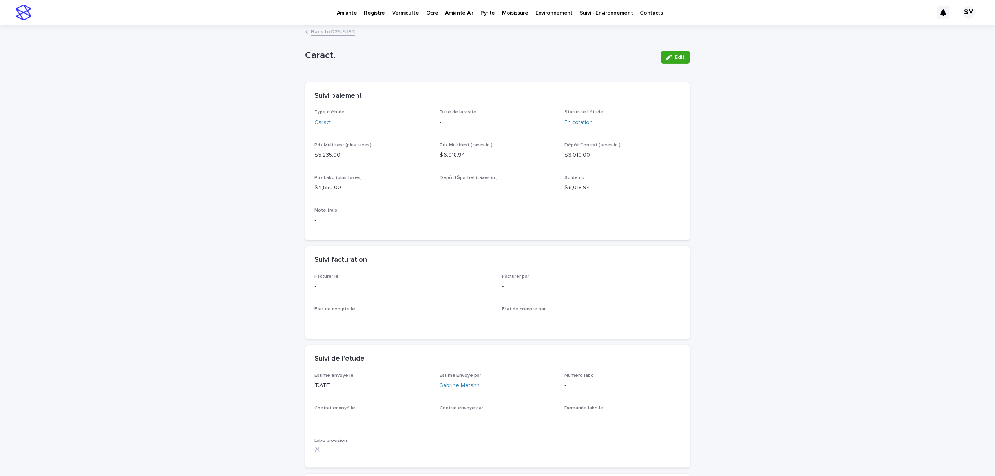
click at [329, 31] on link "Back to D25-5193" at bounding box center [333, 31] width 44 height 9
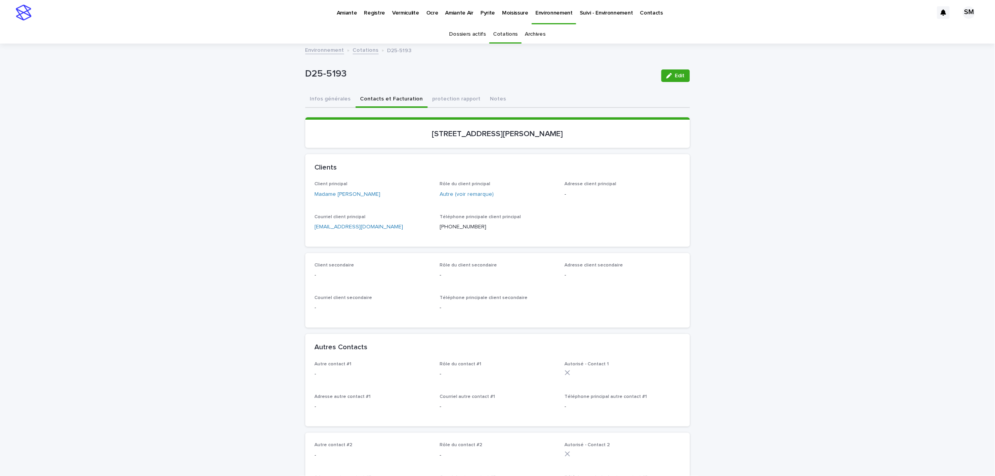
scroll to position [25, 0]
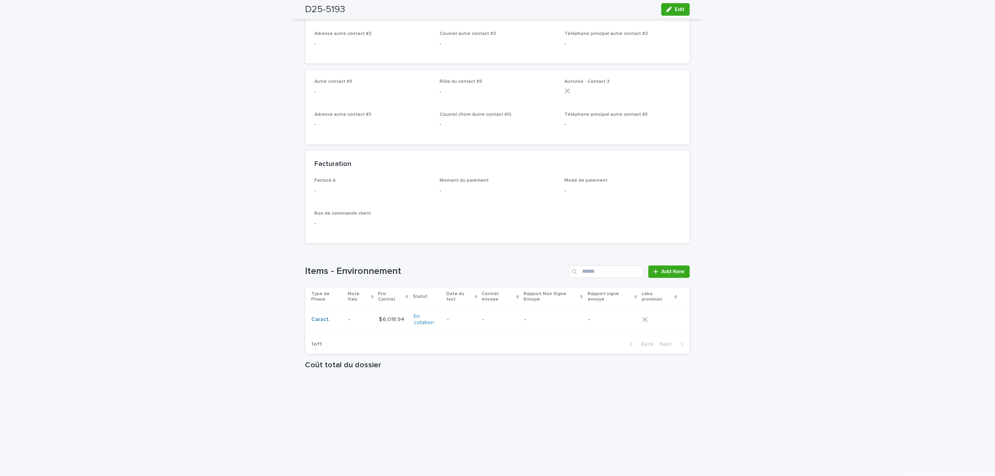
click at [350, 317] on p at bounding box center [360, 320] width 24 height 7
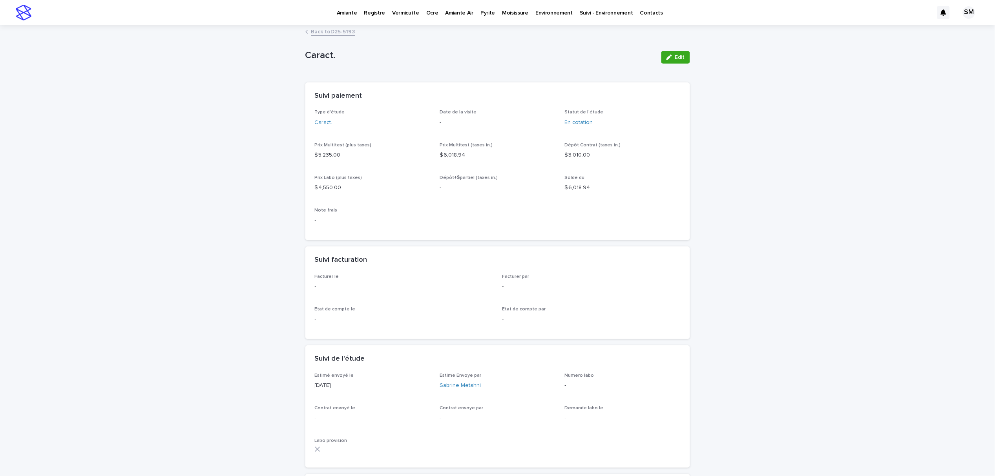
click at [545, 16] on p "Environnement" at bounding box center [553, 8] width 37 height 16
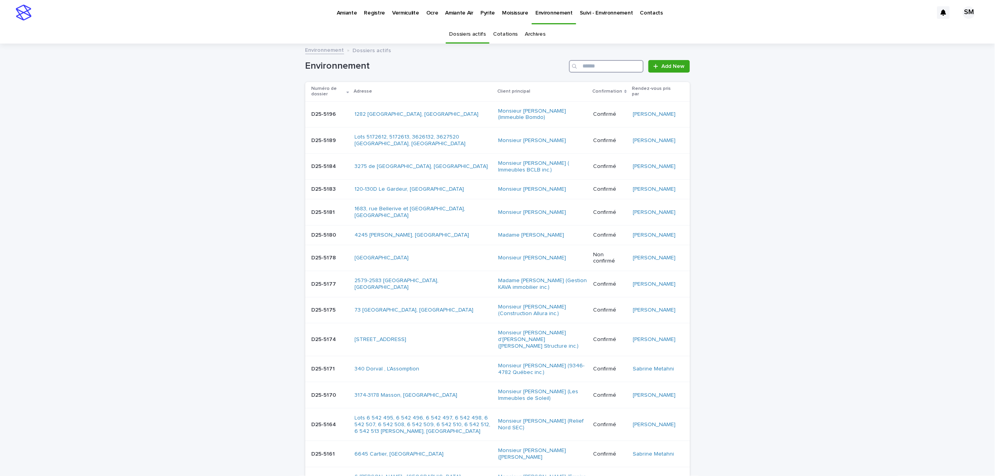
click at [600, 67] on input "Search" at bounding box center [606, 66] width 75 height 13
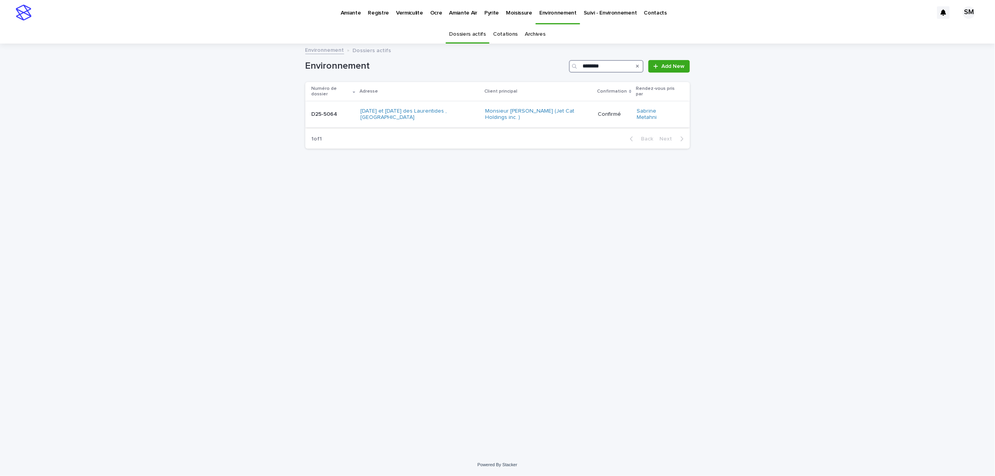
type input "********"
click at [315, 111] on div "D25-5064 D25-5064" at bounding box center [333, 114] width 43 height 13
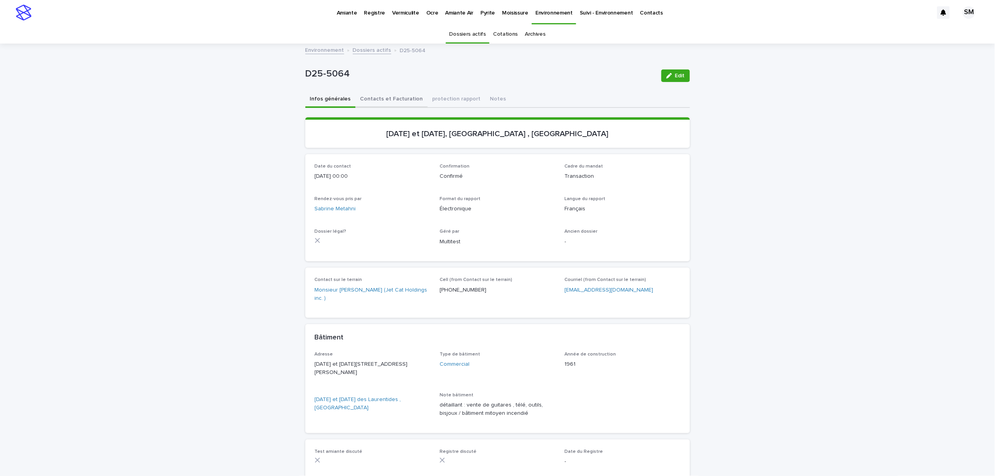
click at [379, 97] on button "Contacts et Facturation" at bounding box center [391, 99] width 72 height 16
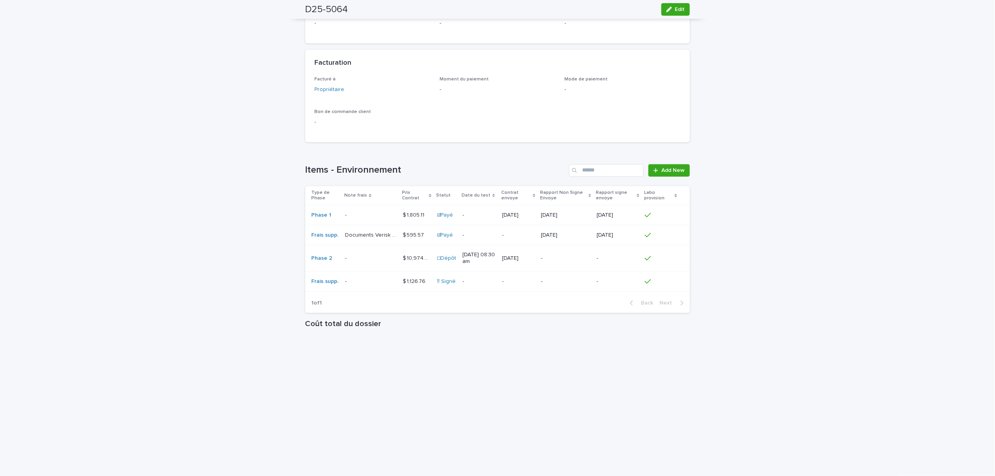
scroll to position [609, 0]
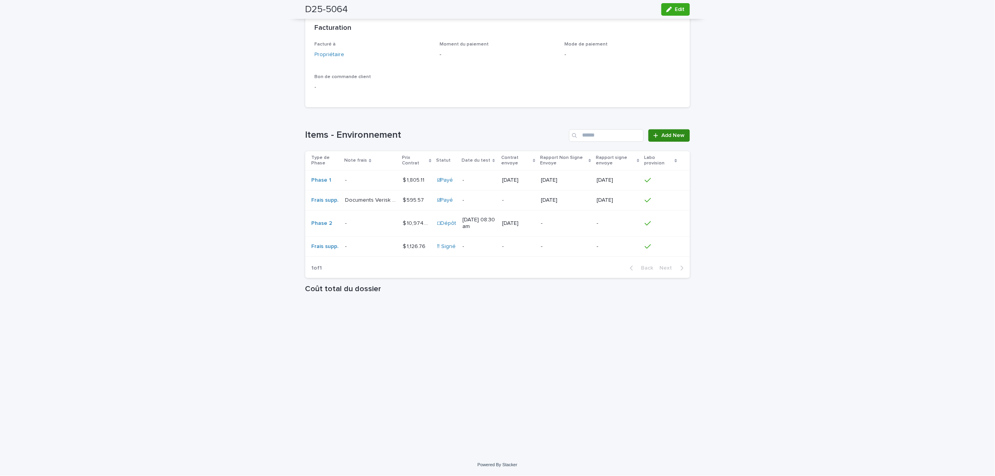
click at [663, 133] on span "Add New" at bounding box center [673, 135] width 23 height 5
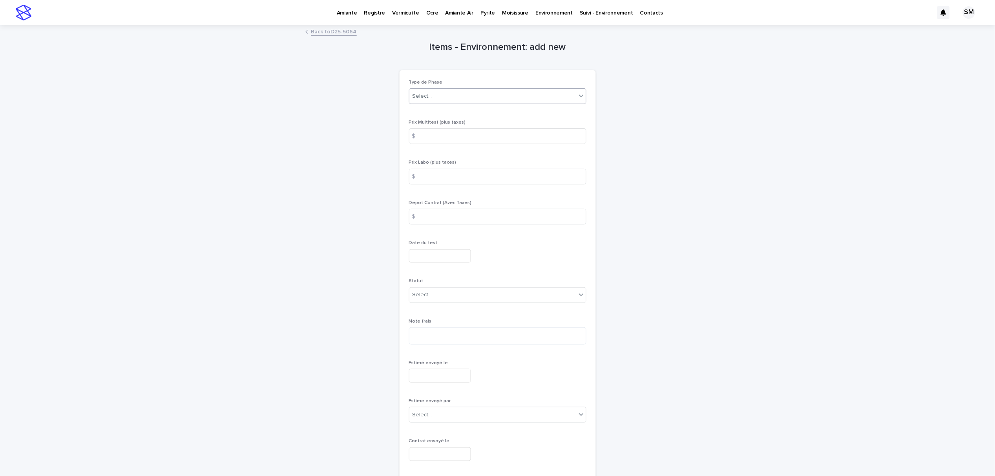
click at [420, 92] on div "Select..." at bounding box center [422, 96] width 20 height 8
click at [423, 140] on div "Compl." at bounding box center [493, 139] width 177 height 14
click at [422, 140] on input at bounding box center [497, 136] width 177 height 16
click at [431, 174] on input at bounding box center [497, 177] width 177 height 16
type input "****"
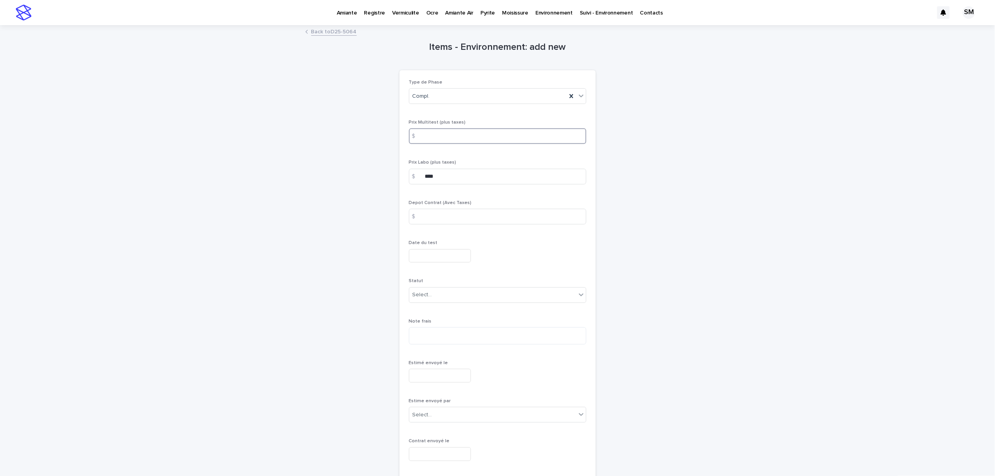
click at [432, 137] on input at bounding box center [497, 136] width 177 height 16
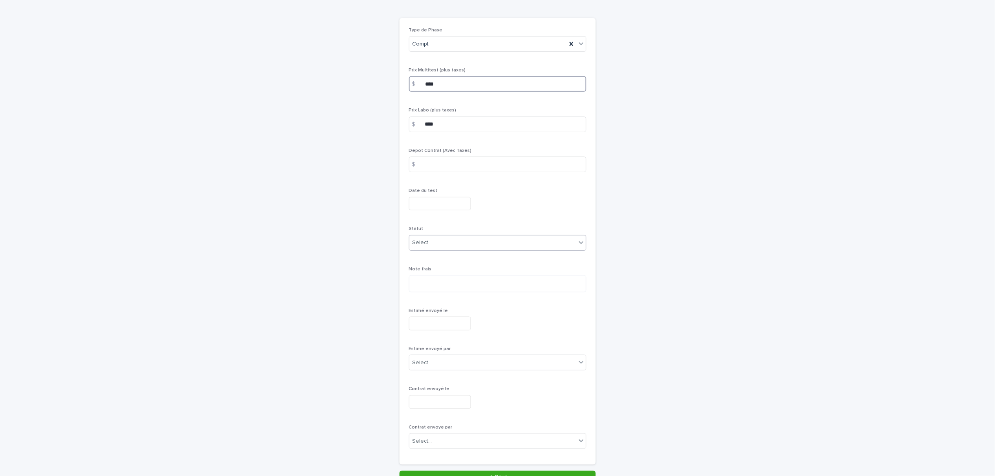
type input "****"
click at [443, 238] on div "Select..." at bounding box center [492, 242] width 167 height 13
click at [434, 260] on div "En cotation" at bounding box center [493, 259] width 177 height 14
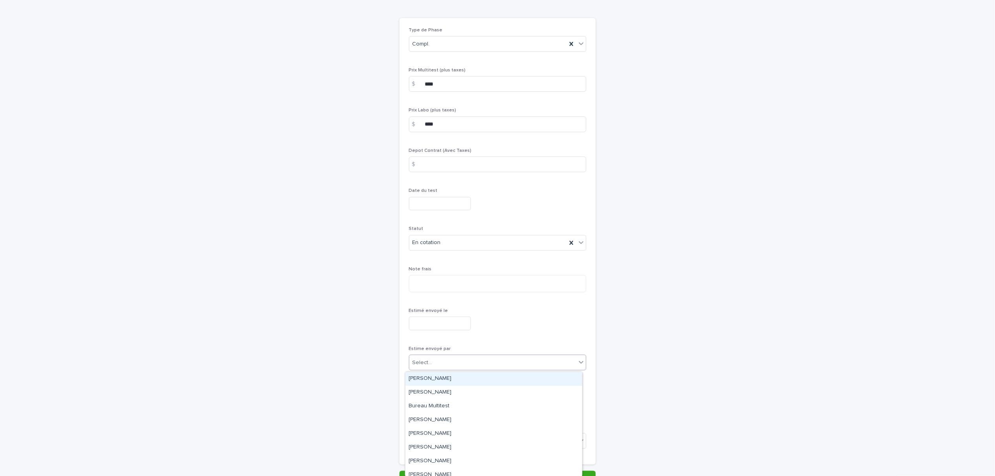
click at [445, 368] on div "Select..." at bounding box center [492, 362] width 167 height 13
type input "**"
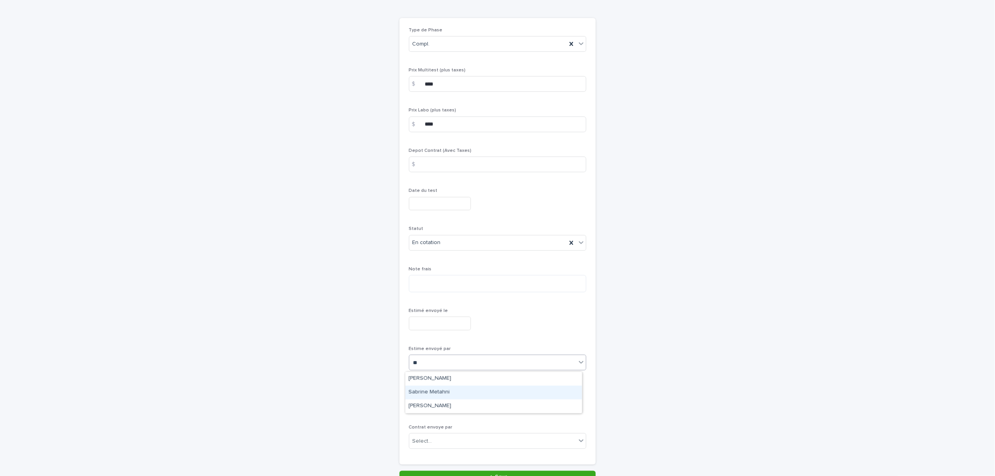
click at [442, 393] on div "Sabrine Metahni" at bounding box center [493, 393] width 177 height 14
click at [446, 320] on input "text" at bounding box center [440, 324] width 62 height 14
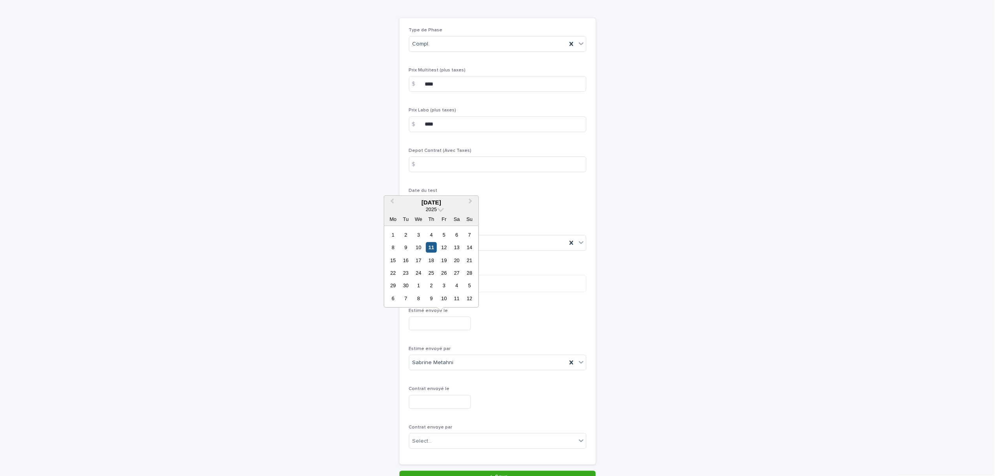
click at [434, 247] on div "11" at bounding box center [431, 247] width 11 height 11
type input "**********"
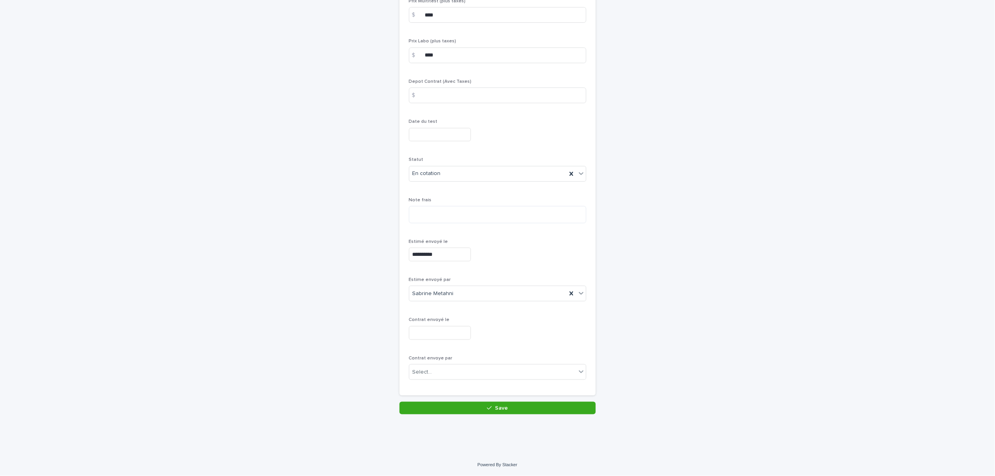
scroll to position [122, 0]
click at [468, 405] on button "Save" at bounding box center [497, 408] width 196 height 13
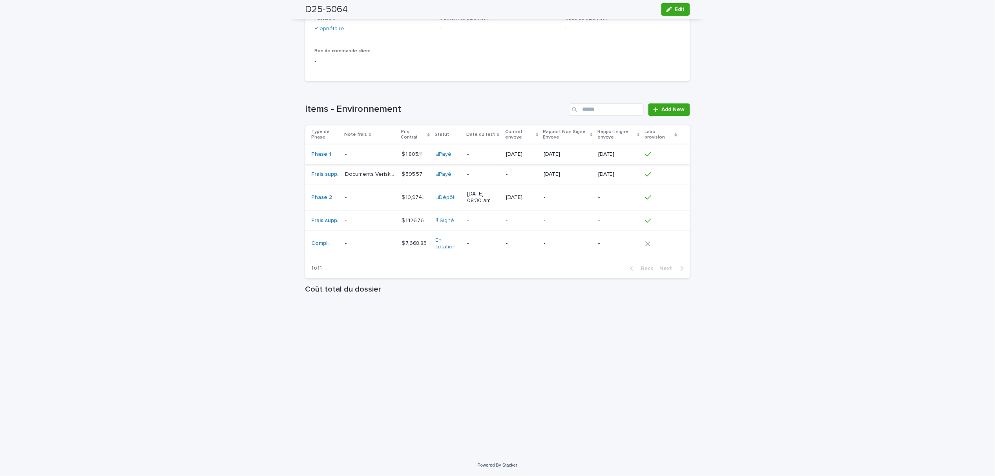
scroll to position [634, 0]
click at [358, 242] on p at bounding box center [370, 243] width 50 height 7
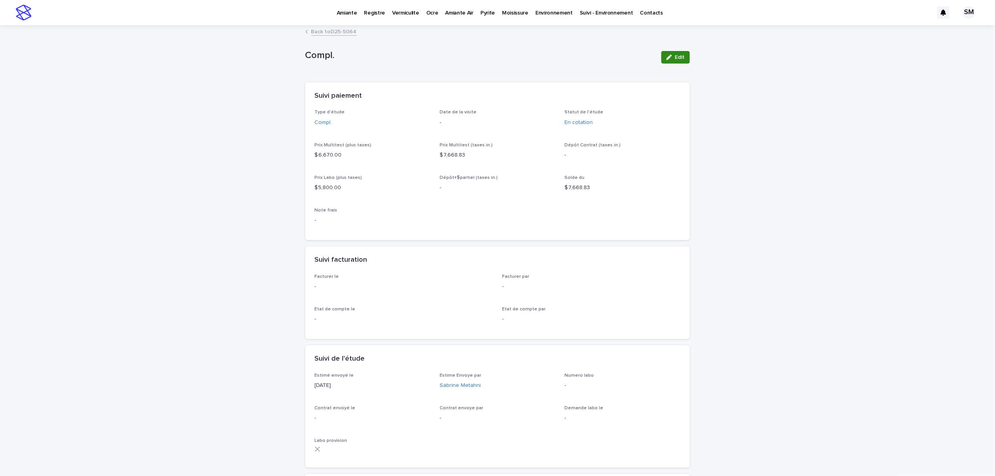
click at [675, 56] on span "Edit" at bounding box center [680, 57] width 10 height 5
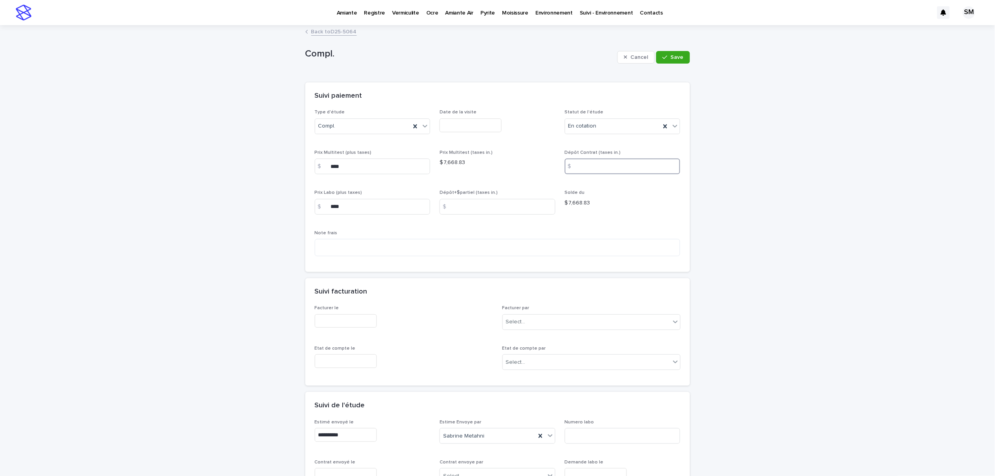
click at [590, 168] on input at bounding box center [623, 167] width 116 height 16
type input "****"
click at [662, 58] on icon "button" at bounding box center [664, 57] width 5 height 5
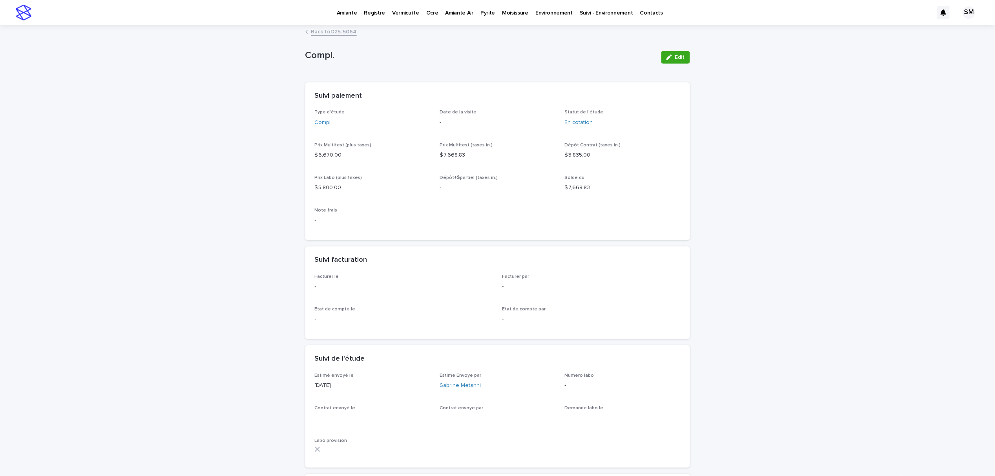
click at [339, 31] on link "Back to D25-5064" at bounding box center [334, 31] width 46 height 9
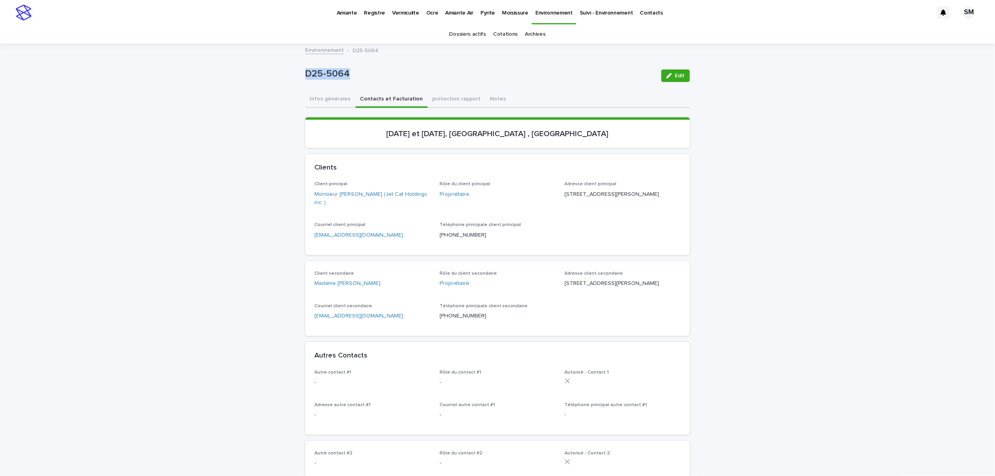
drag, startPoint x: 355, startPoint y: 67, endPoint x: 295, endPoint y: 67, distance: 60.4
copy p "D25-5064"
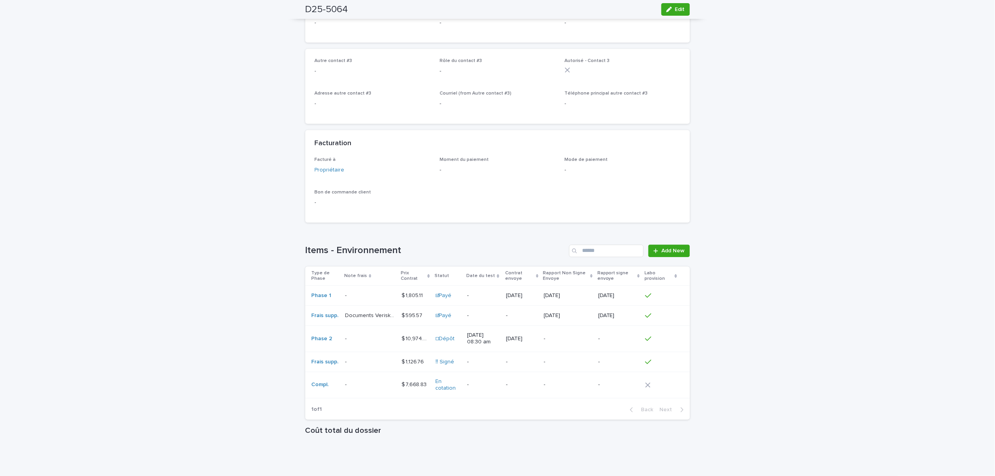
scroll to position [575, 0]
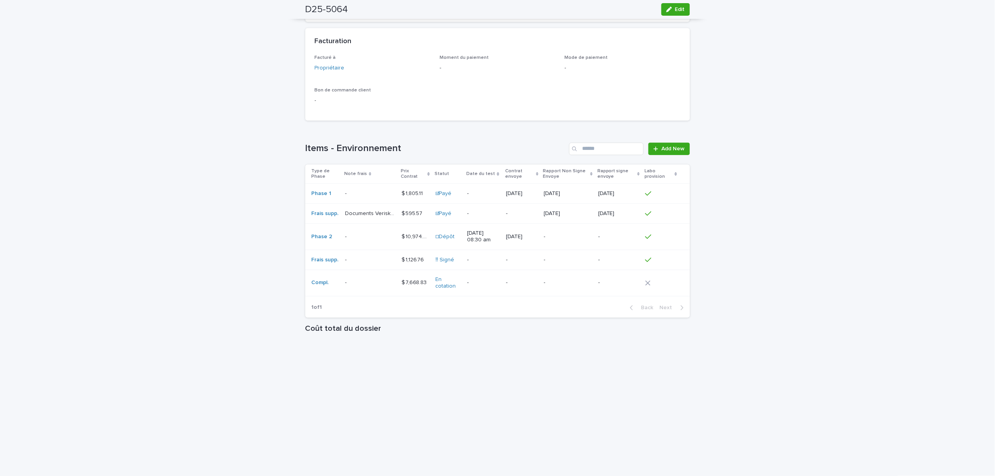
click at [362, 286] on p at bounding box center [370, 282] width 50 height 7
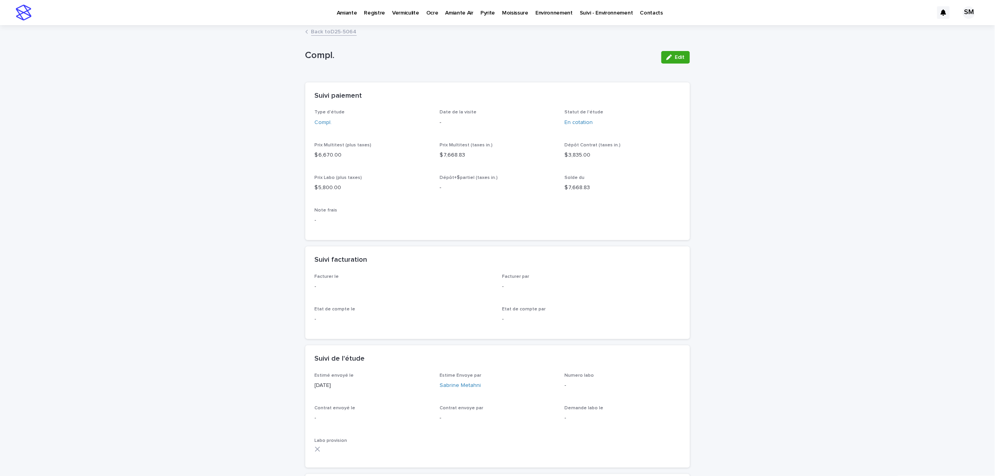
click at [320, 33] on link "Back to D25-5064" at bounding box center [334, 31] width 46 height 9
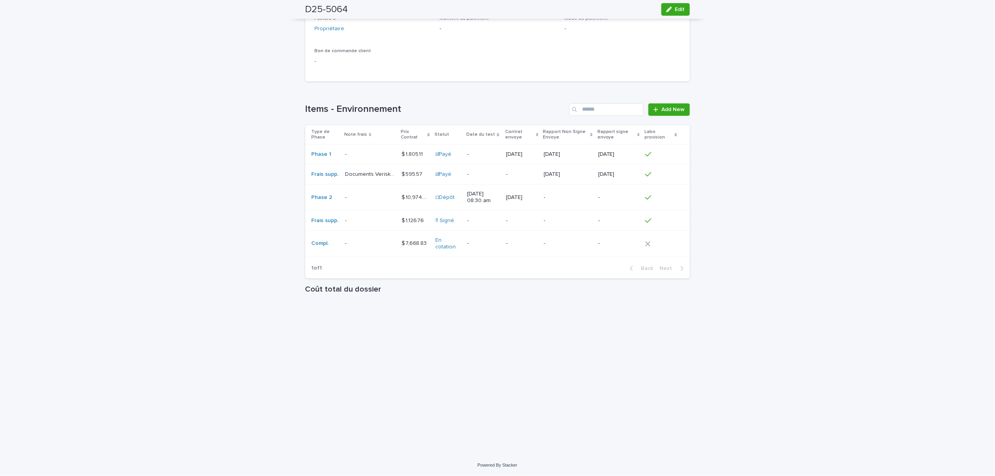
scroll to position [634, 0]
click at [345, 250] on div "- -" at bounding box center [370, 243] width 50 height 13
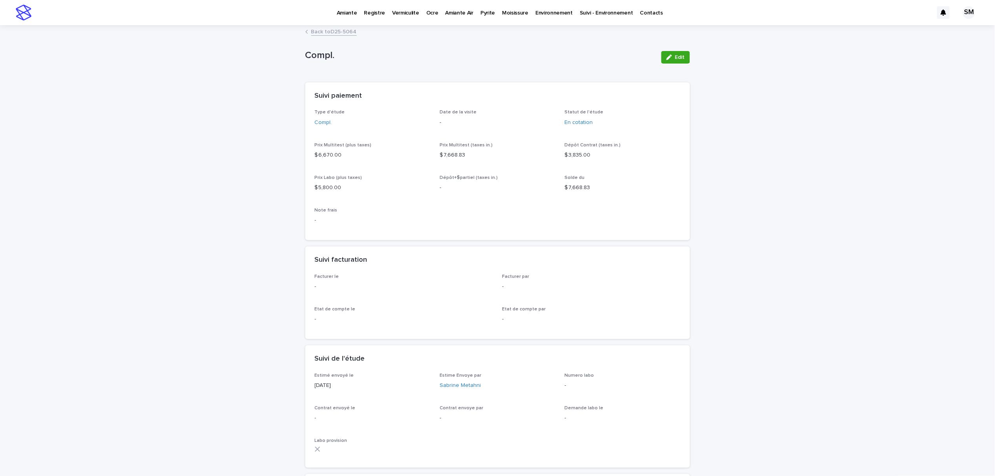
click at [330, 33] on link "Back to D25-5064" at bounding box center [334, 31] width 46 height 9
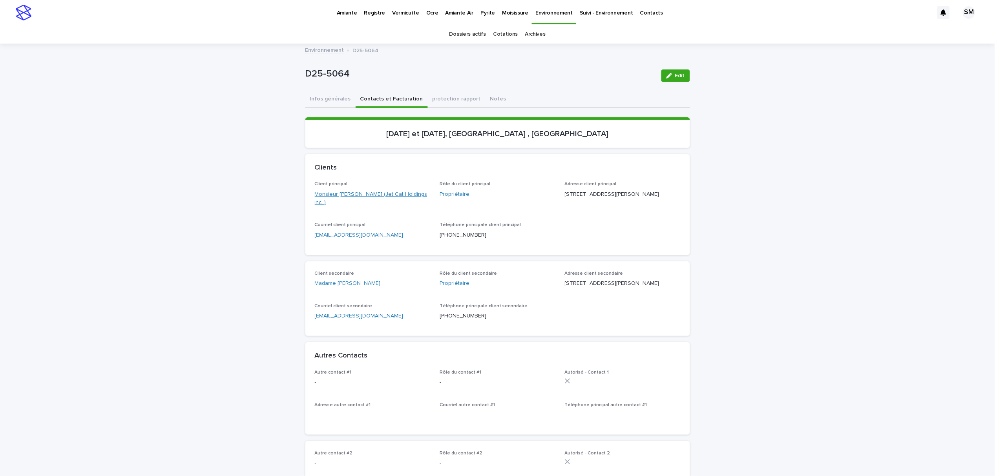
click at [315, 190] on link "Monsieur [PERSON_NAME] (Jet Cat Holdings inc. )" at bounding box center [373, 198] width 116 height 16
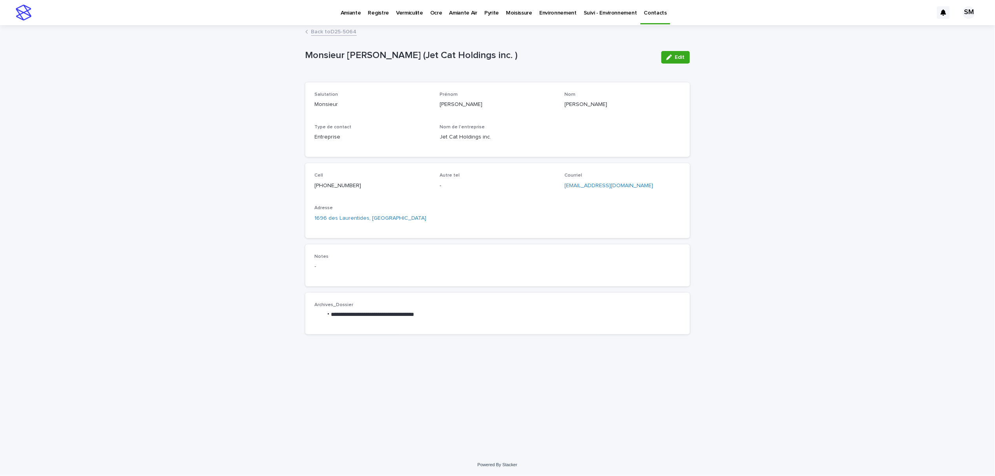
drag, startPoint x: 489, startPoint y: 137, endPoint x: 435, endPoint y: 139, distance: 54.6
click at [435, 139] on div "Salutation Monsieur [PERSON_NAME] [PERSON_NAME] Nom [PERSON_NAME] Type de conta…" at bounding box center [498, 120] width 366 height 56
click at [333, 34] on link "Back to D25-5064" at bounding box center [334, 31] width 46 height 9
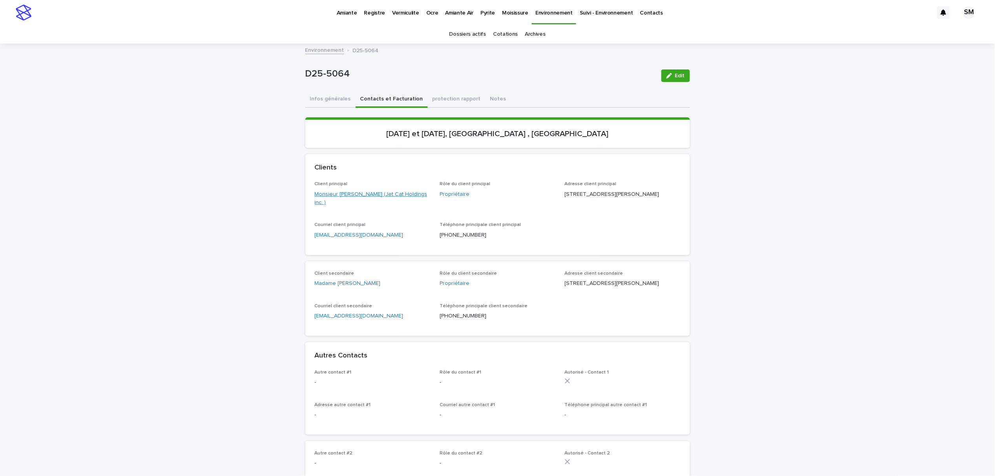
scroll to position [52, 0]
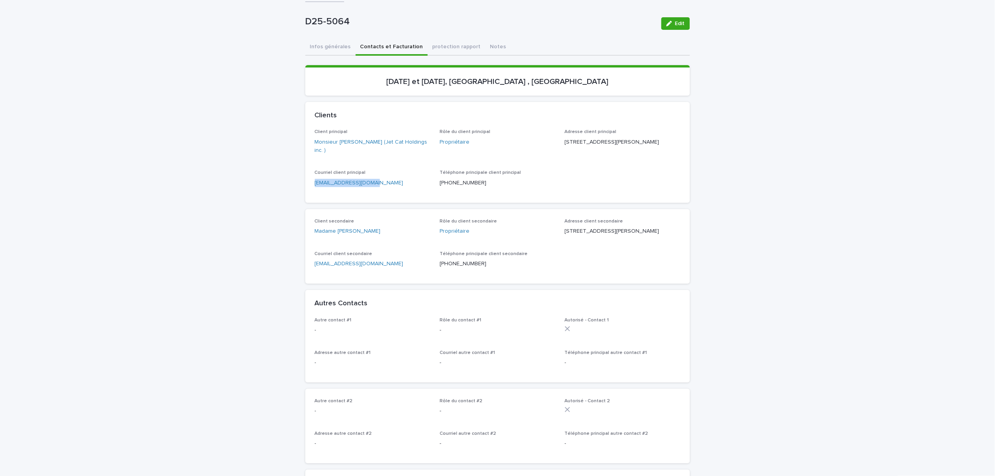
drag, startPoint x: 383, startPoint y: 182, endPoint x: 301, endPoint y: 190, distance: 82.3
click at [305, 190] on div "Client principal Monsieur [PERSON_NAME] (Jet Cat Holdings inc. ) Rôle du client…" at bounding box center [497, 165] width 385 height 73
copy link "[EMAIL_ADDRESS][DOMAIN_NAME]"
drag, startPoint x: 374, startPoint y: 272, endPoint x: 305, endPoint y: 278, distance: 69.3
click at [305, 278] on div "Client secondaire Madame [PERSON_NAME] Rôle du client secondaire Propriétaire A…" at bounding box center [497, 246] width 385 height 75
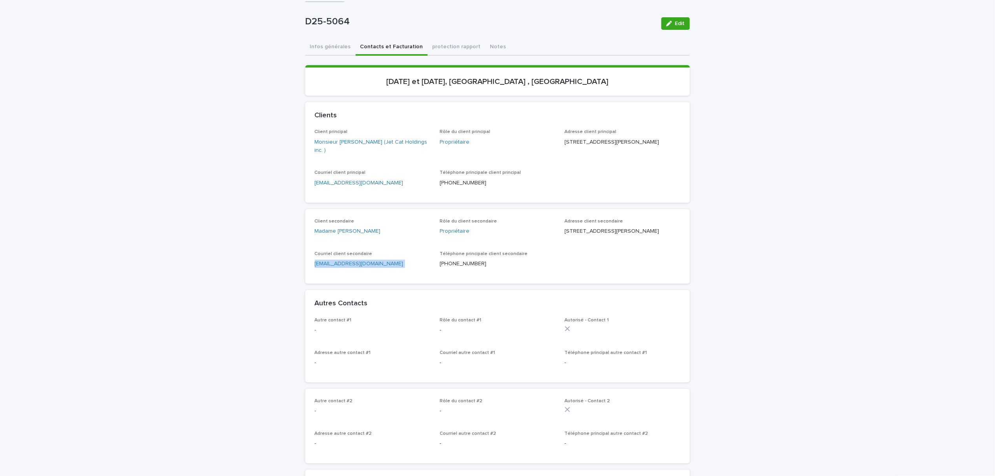
copy p "[EMAIL_ADDRESS][DOMAIN_NAME]"
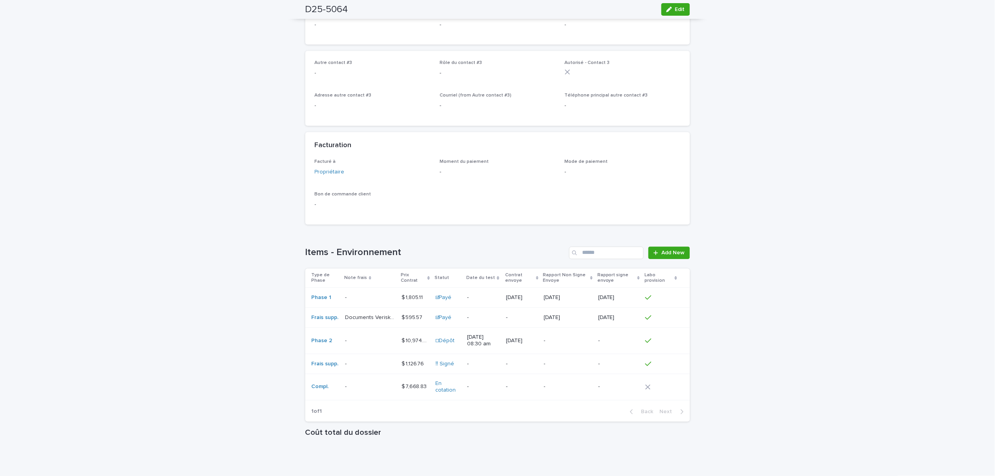
scroll to position [575, 0]
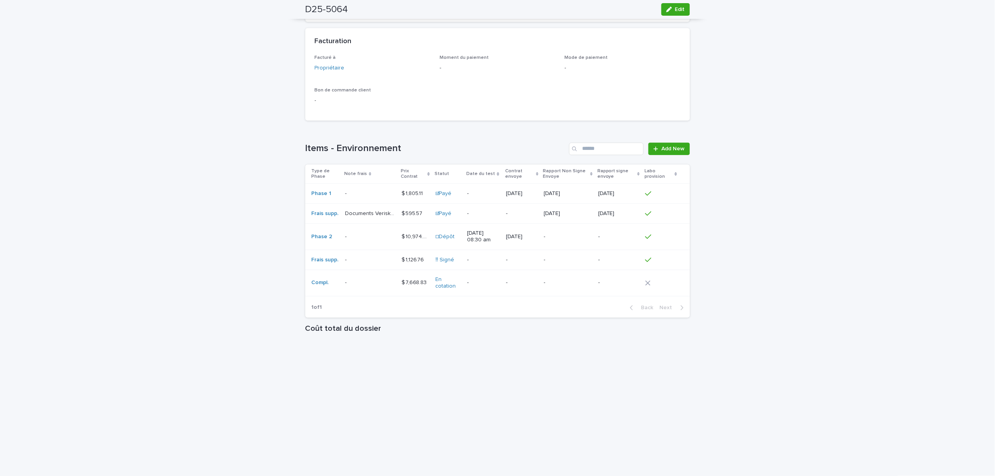
click at [356, 286] on p at bounding box center [370, 282] width 50 height 7
